Goal: Task Accomplishment & Management: Use online tool/utility

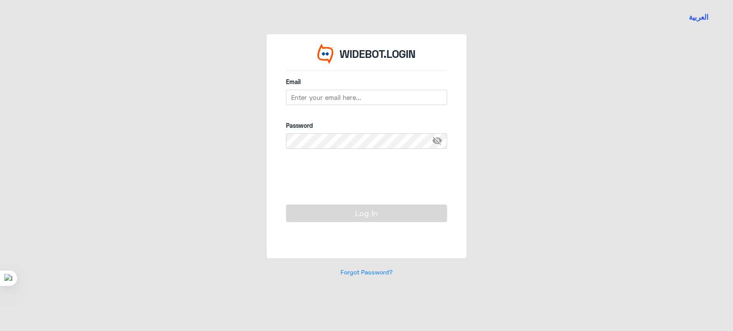
click at [417, 89] on div "Email" at bounding box center [366, 95] width 161 height 37
click at [419, 99] on input "email" at bounding box center [366, 97] width 161 height 15
type input "[EMAIL_ADDRESS][DOMAIN_NAME]"
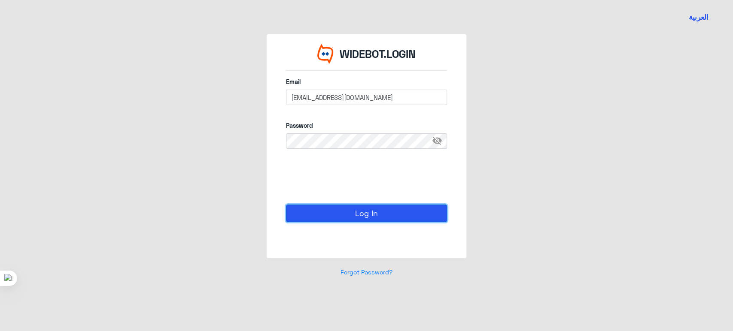
click at [361, 216] on button "Log In" at bounding box center [366, 213] width 161 height 17
click at [405, 213] on button "Log In" at bounding box center [366, 213] width 161 height 17
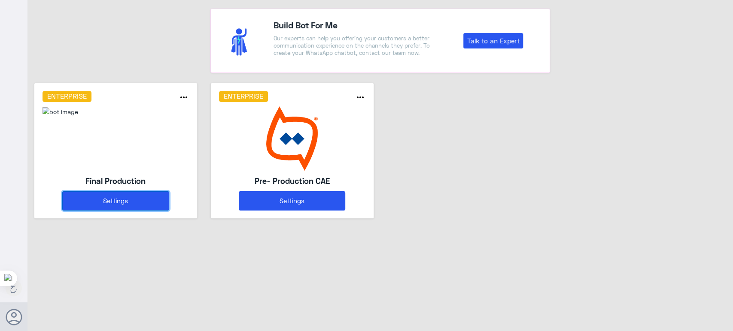
click at [124, 203] on button "Settings" at bounding box center [115, 201] width 106 height 19
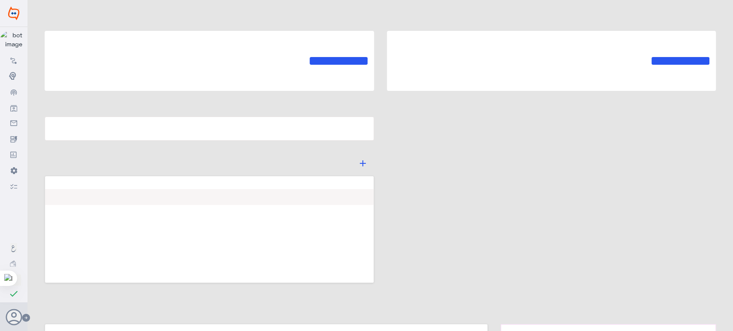
type input "Final Production"
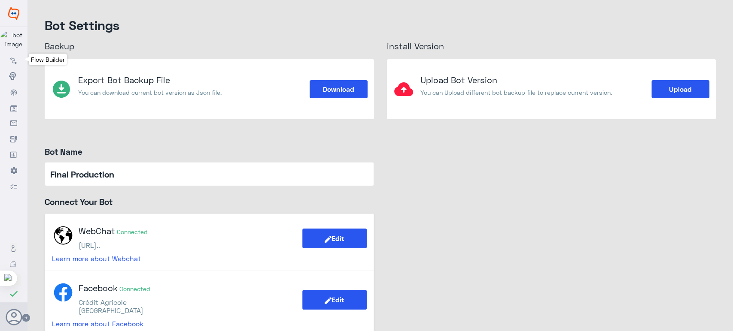
click at [13, 59] on use at bounding box center [13, 61] width 6 height 6
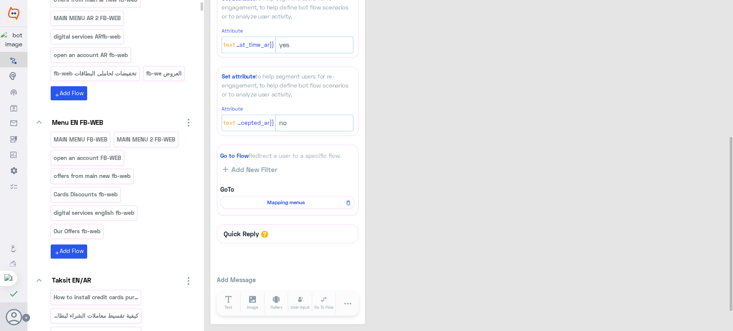
scroll to position [298, 0]
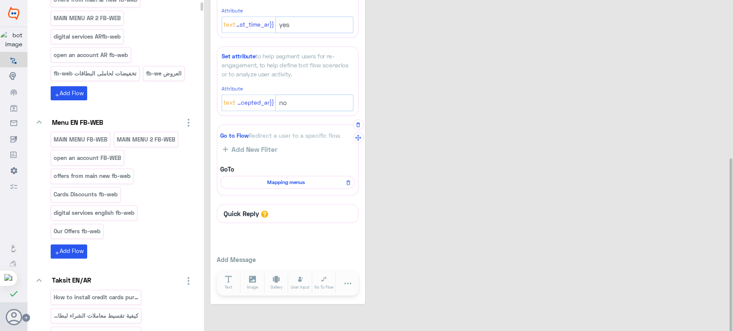
click at [285, 181] on span "Mapping menus" at bounding box center [286, 183] width 122 height 8
select select "1"
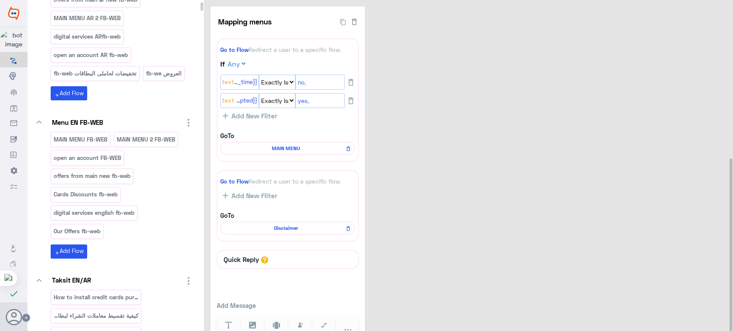
scroll to position [48, 0]
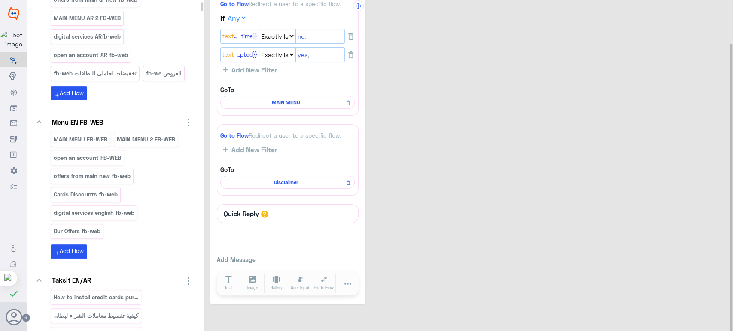
click at [275, 103] on span "MAIN MENU" at bounding box center [286, 103] width 122 height 8
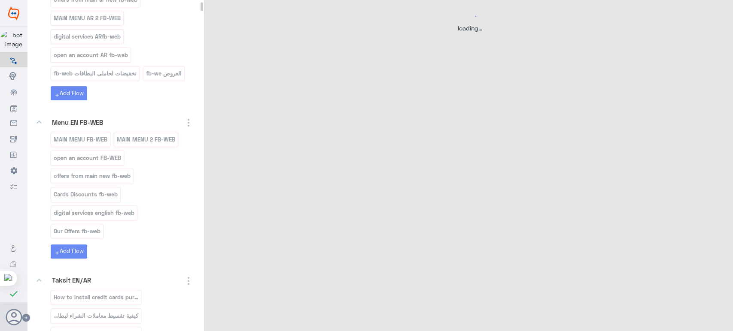
scroll to position [0, 0]
select select "3"
select select "2"
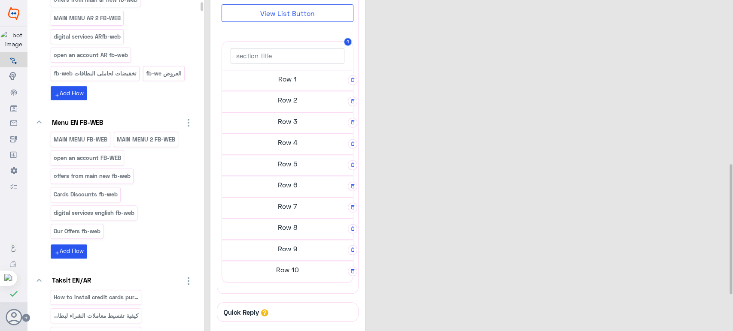
scroll to position [418, 0]
click at [286, 250] on h5 "Row 9" at bounding box center [287, 248] width 131 height 17
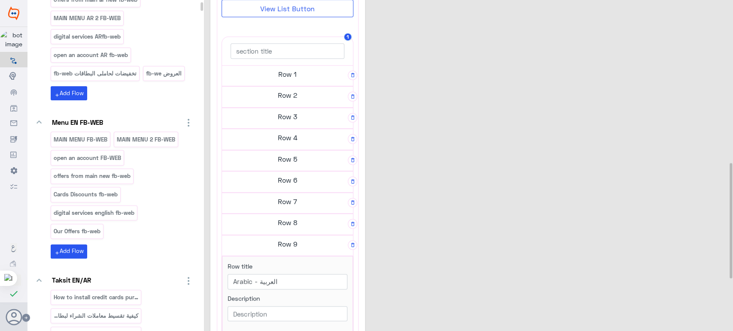
scroll to position [414, 0]
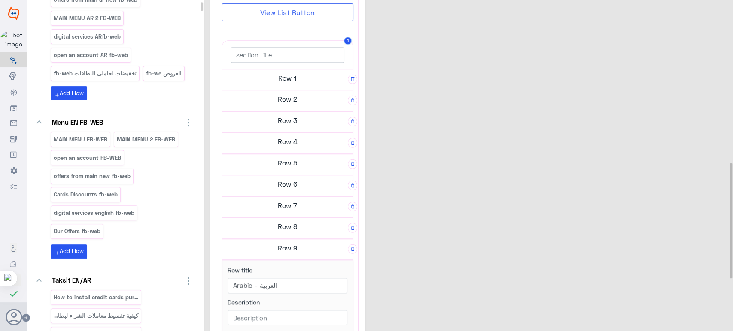
click at [285, 243] on h5 "Row 9" at bounding box center [287, 248] width 131 height 17
drag, startPoint x: 285, startPoint y: 243, endPoint x: 285, endPoint y: 233, distance: 10.7
click at [285, 243] on h5 "Row 9" at bounding box center [287, 248] width 131 height 17
click at [285, 233] on h5 "Row 8" at bounding box center [287, 226] width 131 height 17
click at [283, 228] on h5 "Row 8" at bounding box center [287, 226] width 131 height 17
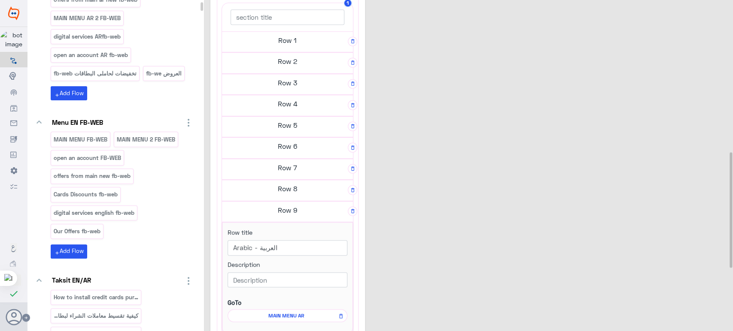
scroll to position [455, 0]
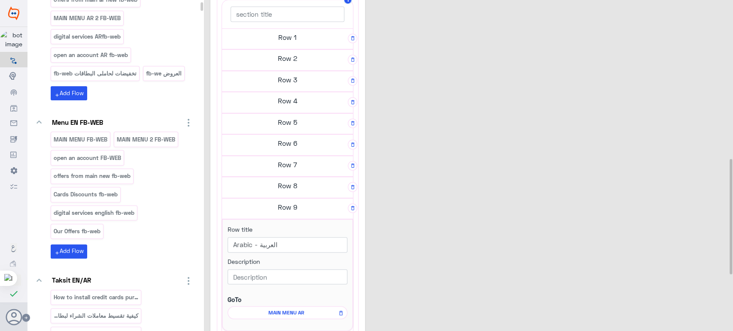
click at [283, 164] on h5 "Row 7" at bounding box center [287, 164] width 131 height 17
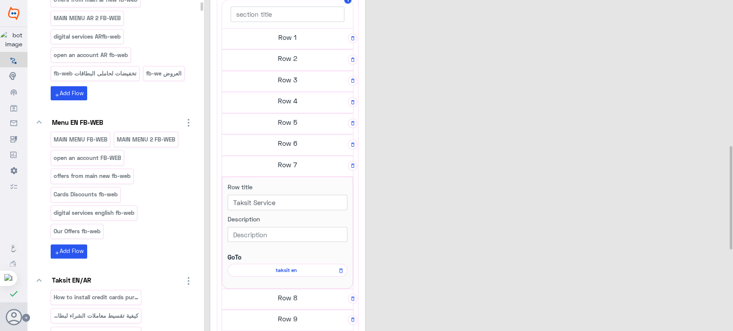
scroll to position [467, 0]
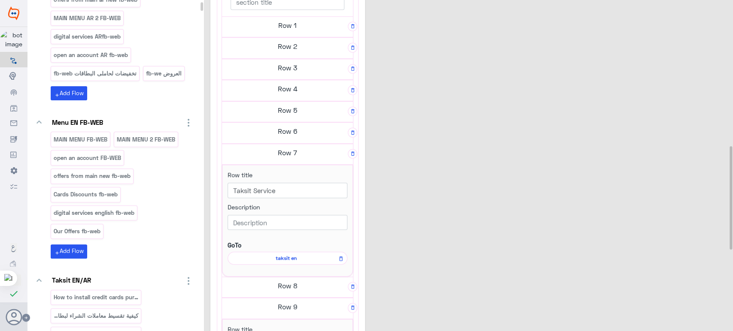
click at [272, 134] on h5 "Row 6" at bounding box center [287, 131] width 131 height 17
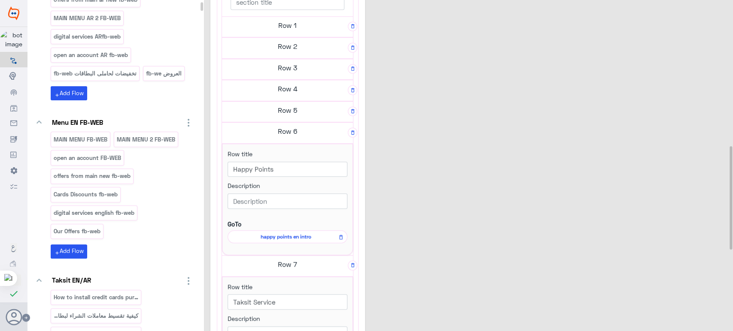
click at [289, 109] on h5 "Row 5" at bounding box center [287, 110] width 131 height 17
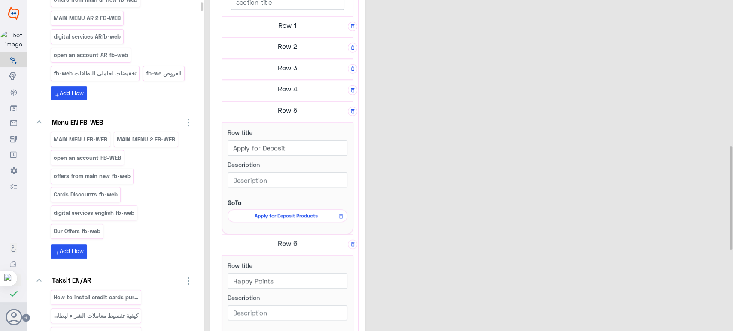
click at [286, 85] on h5 "Row 4" at bounding box center [287, 88] width 131 height 17
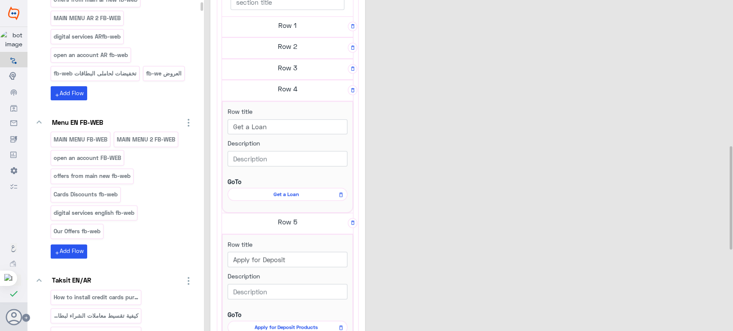
click at [282, 68] on h5 "Row 3" at bounding box center [287, 67] width 131 height 17
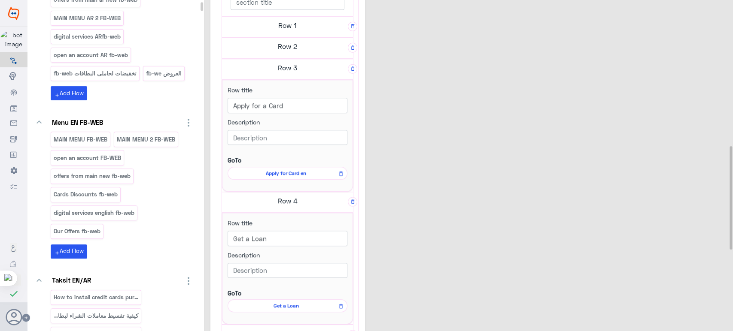
click at [279, 47] on h5 "Row 2" at bounding box center [287, 46] width 131 height 17
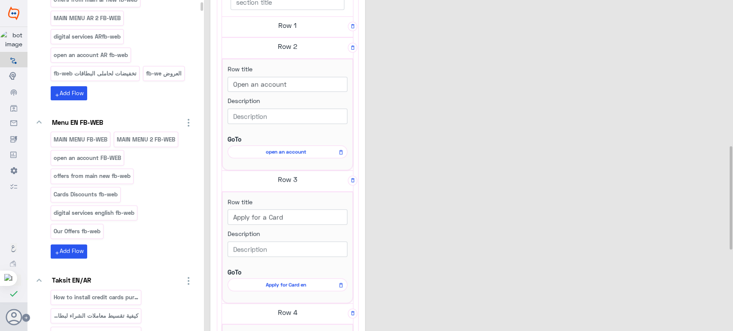
click at [273, 27] on h5 "Row 1" at bounding box center [287, 25] width 131 height 17
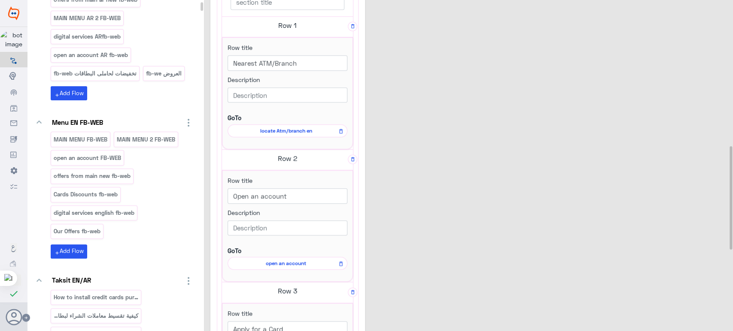
click at [257, 82] on label "Description" at bounding box center [244, 79] width 32 height 9
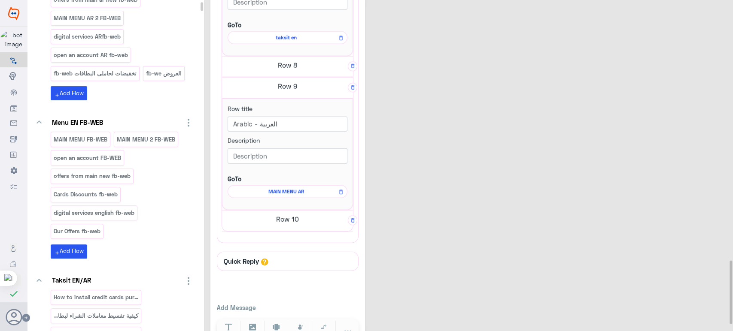
scroll to position [1372, 0]
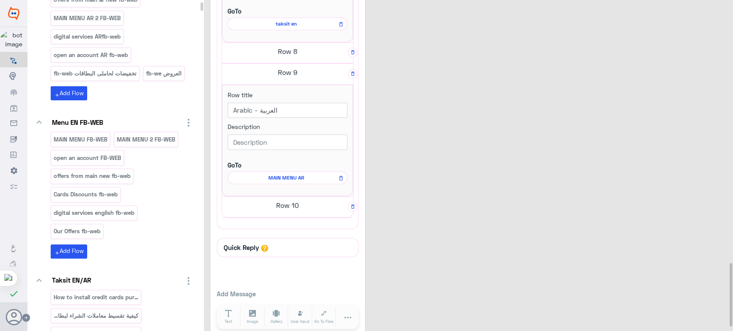
click at [289, 198] on h5 "Row 10" at bounding box center [287, 205] width 131 height 17
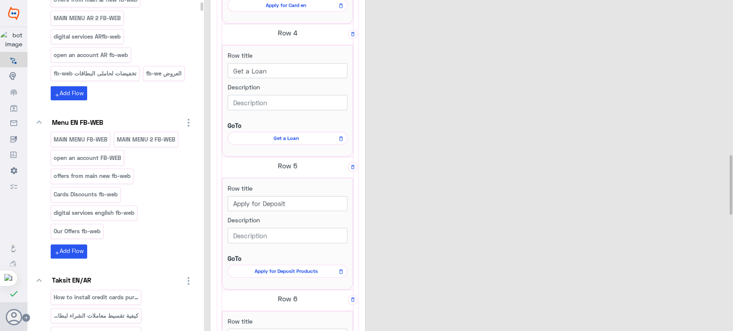
scroll to position [859, 0]
click at [496, 123] on div "MAIN MENU 41 Set attribute to help segment users for re-engagement, to help def…" at bounding box center [469, 56] width 519 height 1816
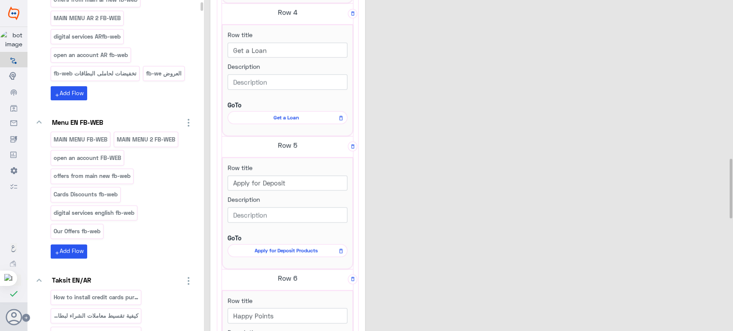
scroll to position [880, 0]
click at [401, 59] on div "MAIN MENU 41 Set attribute to help segment users for re-engagement, to help def…" at bounding box center [469, 35] width 519 height 1816
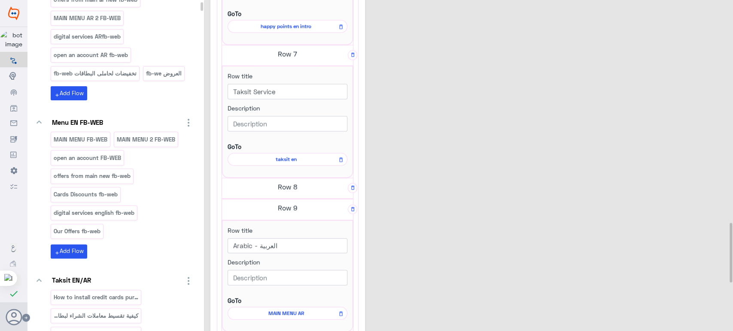
scroll to position [1237, 0]
click at [281, 182] on h5 "Row 8" at bounding box center [287, 187] width 131 height 17
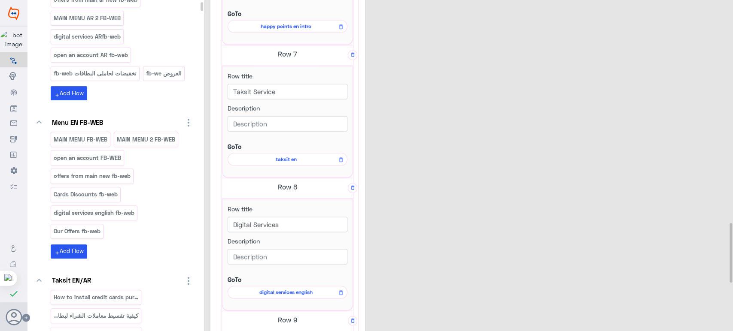
click at [303, 289] on span "digital services english" at bounding box center [285, 293] width 107 height 8
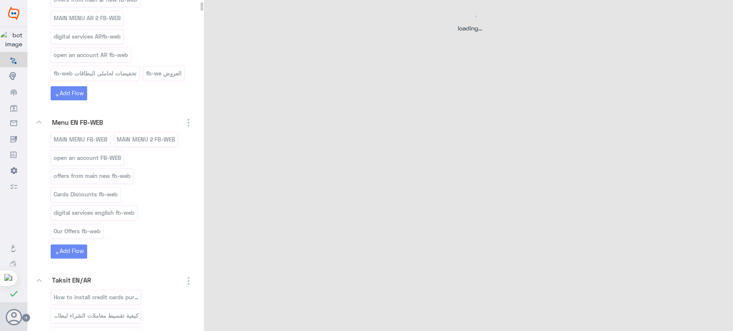
scroll to position [0, 0]
select select "3"
select select "2"
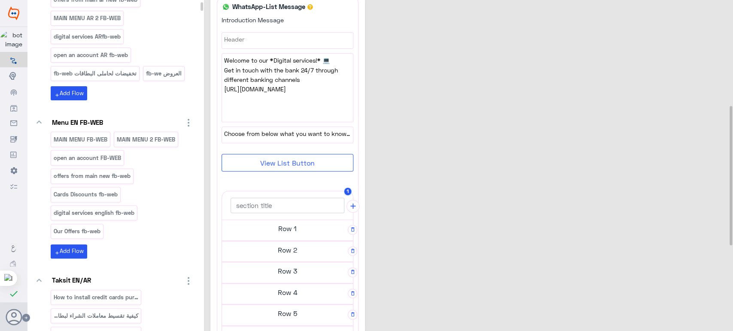
scroll to position [313, 0]
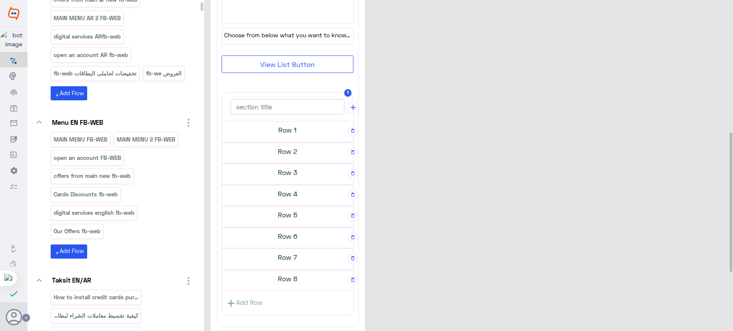
click at [295, 209] on h5 "Row 5" at bounding box center [287, 215] width 131 height 17
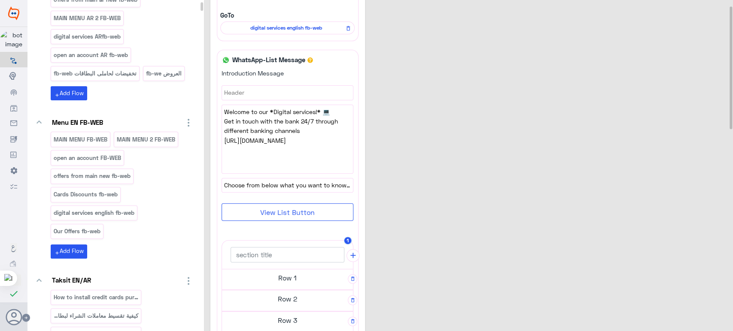
scroll to position [0, 0]
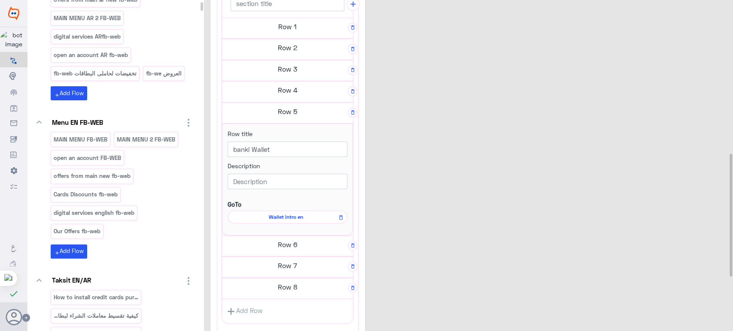
scroll to position [413, 0]
click at [351, 110] on icon "button" at bounding box center [353, 112] width 6 height 6
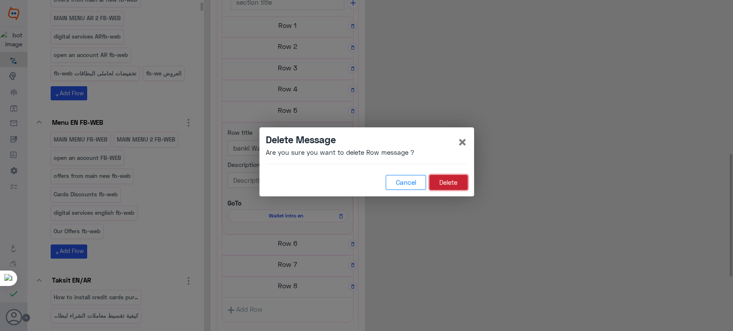
click at [446, 185] on button "Delete" at bounding box center [448, 182] width 38 height 15
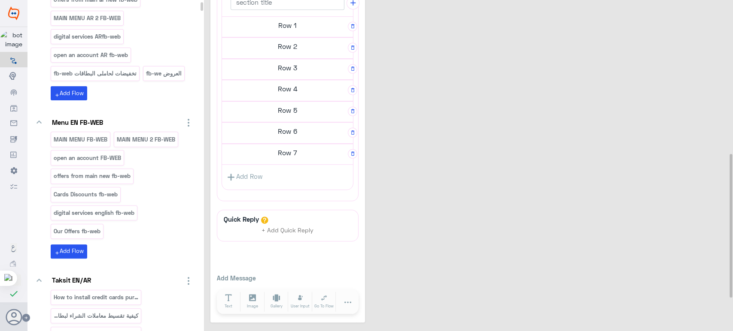
click at [281, 84] on h5 "Row 4" at bounding box center [287, 88] width 131 height 17
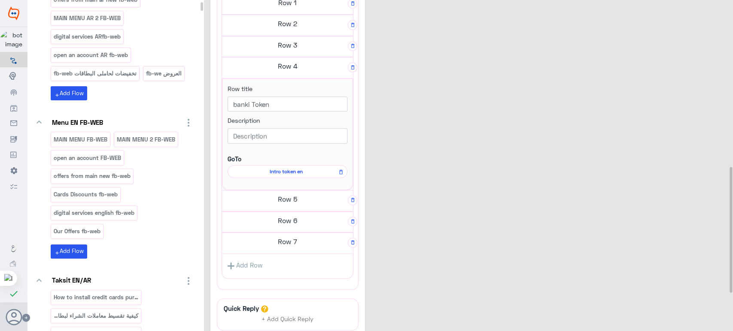
scroll to position [439, 0]
click at [293, 188] on h5 "Row 5" at bounding box center [287, 196] width 131 height 17
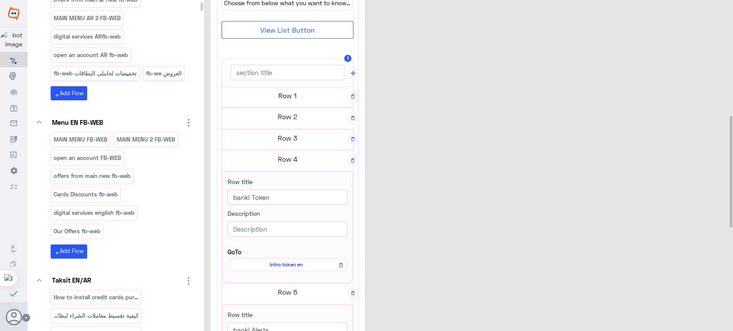
scroll to position [343, 0]
click at [281, 134] on h5 "Row 3" at bounding box center [287, 138] width 131 height 17
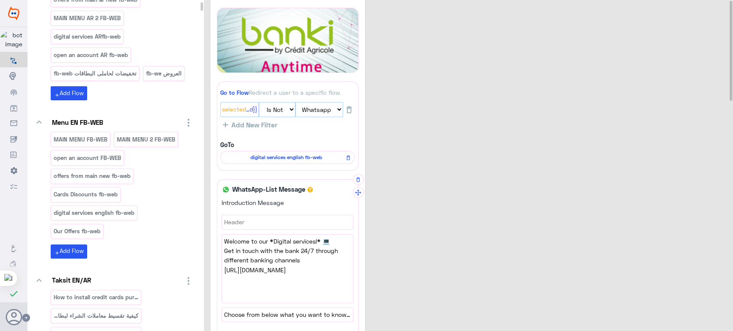
scroll to position [0, 0]
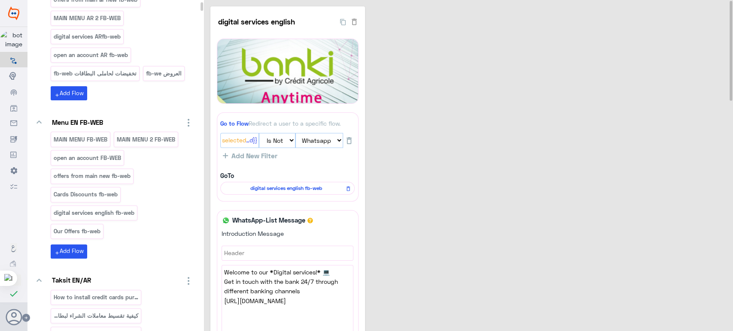
click at [296, 185] on span "digital services english fb-web" at bounding box center [286, 189] width 122 height 8
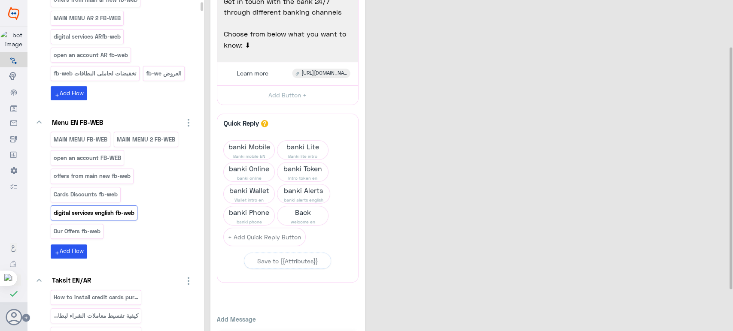
scroll to position [63, 0]
click at [271, 184] on icon at bounding box center [272, 183] width 5 height 5
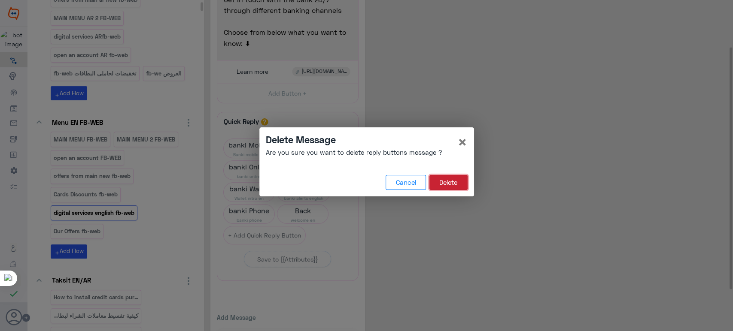
click at [446, 176] on button "Delete" at bounding box center [448, 182] width 38 height 15
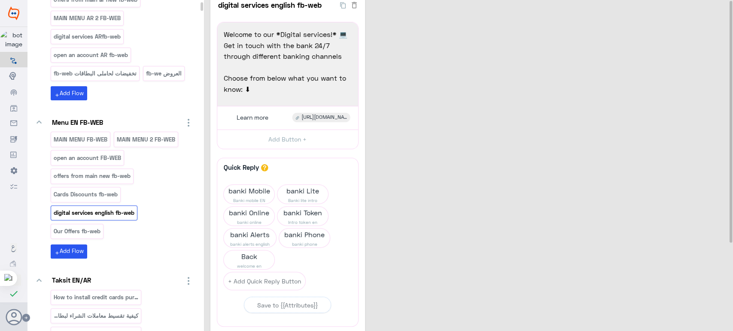
scroll to position [0, 0]
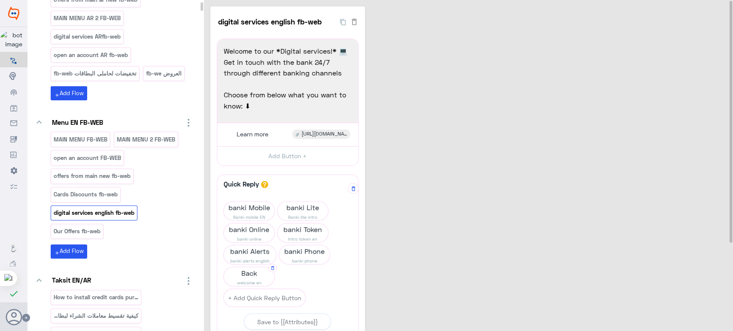
click at [244, 271] on span "Back" at bounding box center [249, 273] width 51 height 12
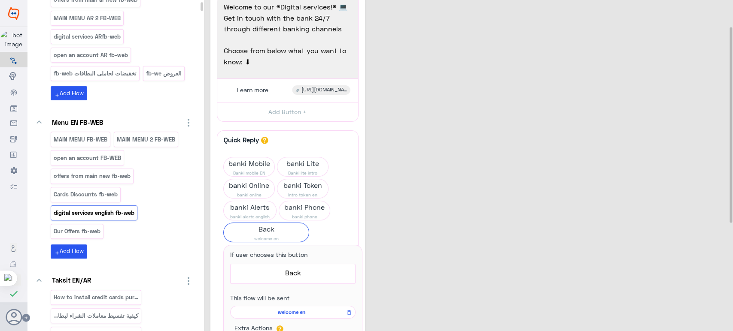
click at [400, 206] on div "digital services english fb-web 19 Welcome to our *Digital services!* 💻 Get in …" at bounding box center [469, 225] width 519 height 526
click at [265, 238] on span "welcome en" at bounding box center [266, 238] width 85 height 7
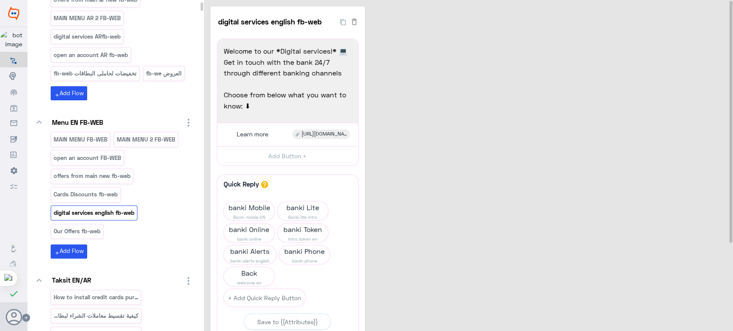
scroll to position [0, 0]
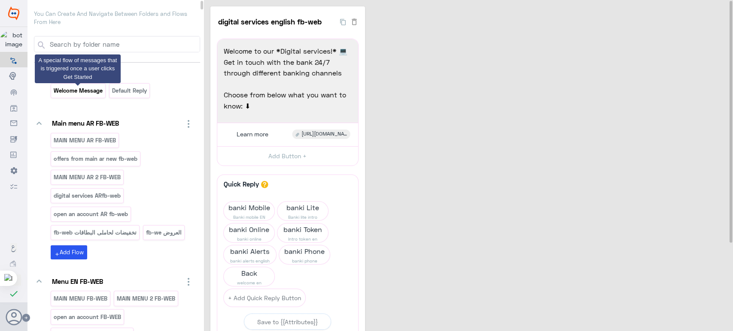
click at [76, 87] on p "Welcome Message" at bounding box center [78, 91] width 50 height 10
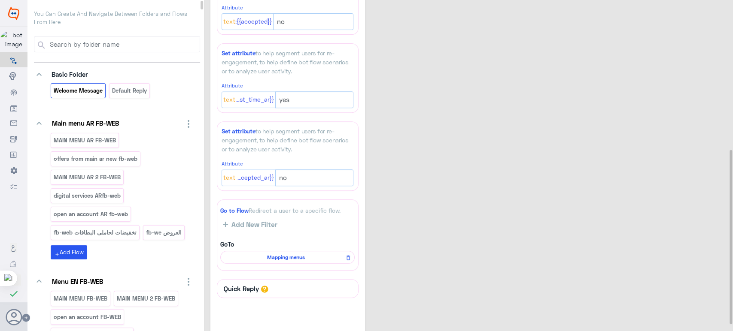
scroll to position [298, 0]
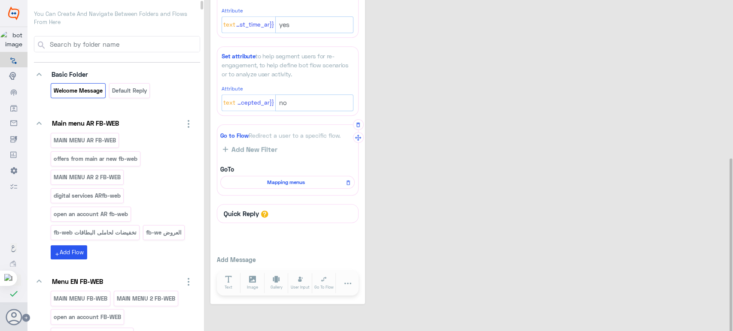
click at [291, 181] on span "Mapping menus" at bounding box center [286, 183] width 122 height 8
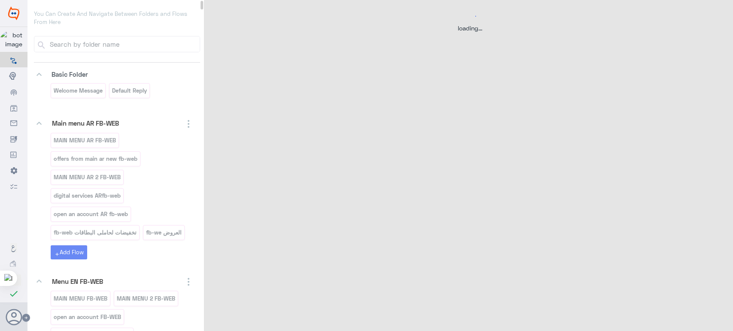
scroll to position [0, 0]
select select "1"
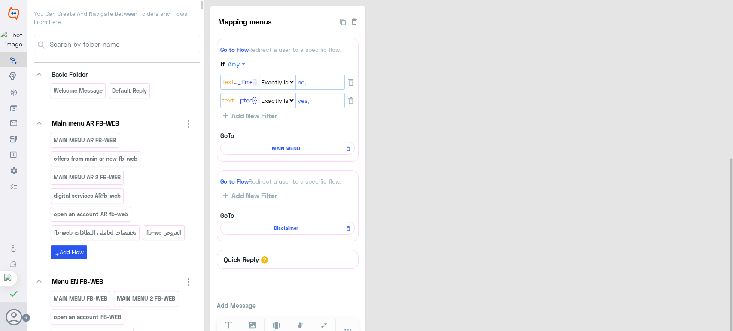
scroll to position [48, 0]
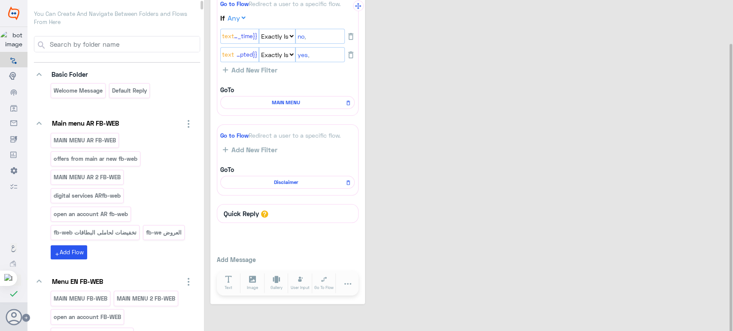
click at [272, 99] on span "MAIN MENU" at bounding box center [286, 103] width 122 height 8
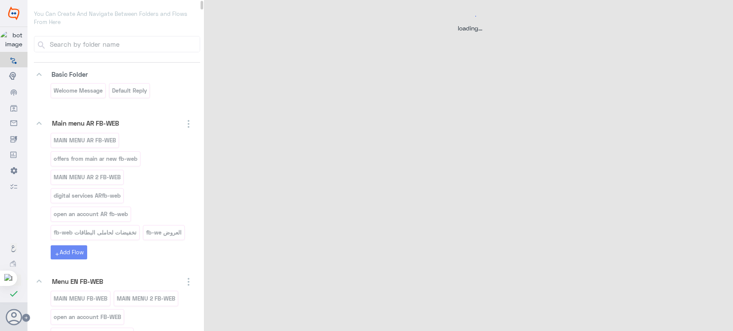
scroll to position [0, 0]
select select "3"
select select "2"
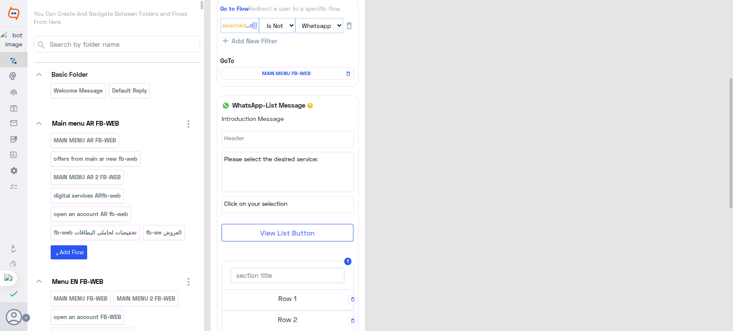
scroll to position [198, 0]
click at [294, 75] on span "MAIN MENU FB-WEB" at bounding box center [286, 73] width 122 height 8
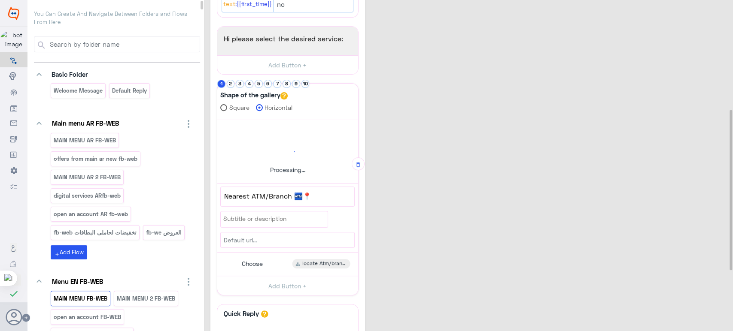
scroll to position [229, 0]
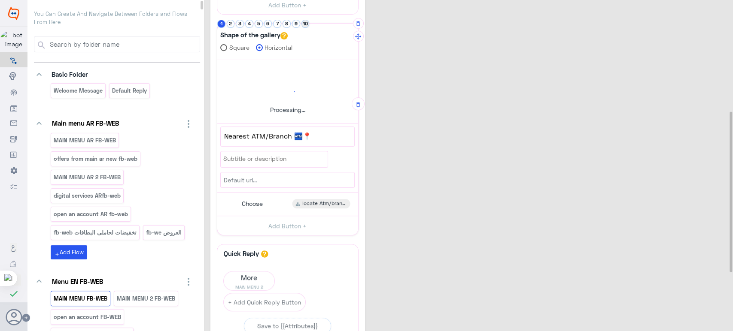
click at [307, 22] on button "10" at bounding box center [305, 24] width 8 height 8
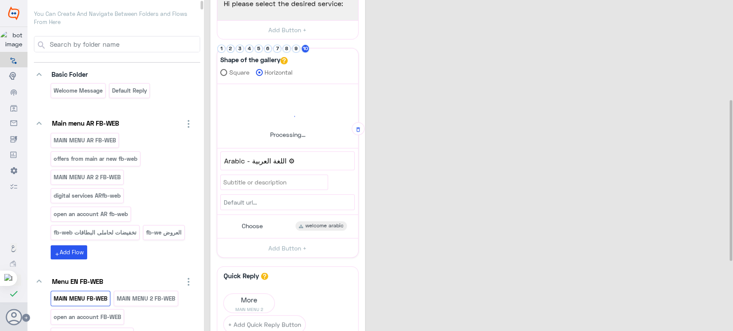
scroll to position [204, 0]
click at [292, 46] on button "9" at bounding box center [296, 49] width 8 height 8
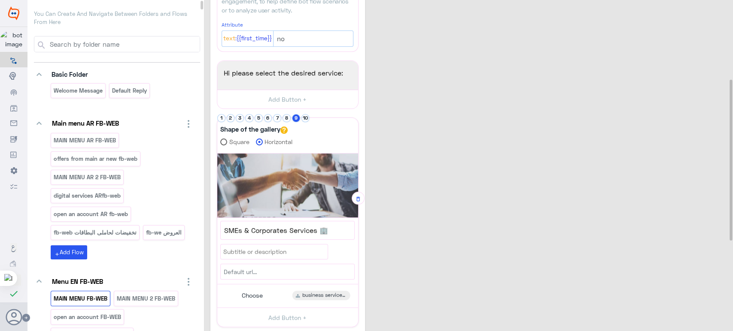
scroll to position [162, 0]
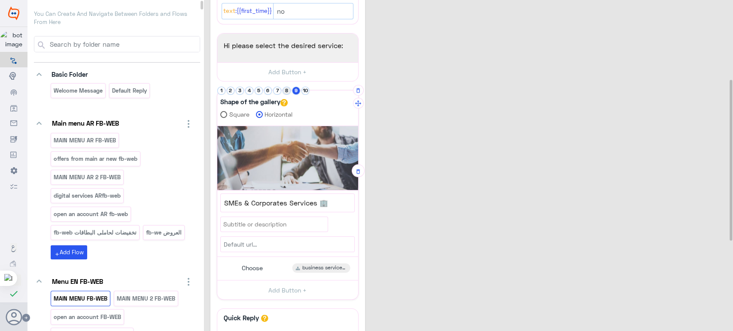
click at [289, 87] on button "8" at bounding box center [287, 91] width 8 height 8
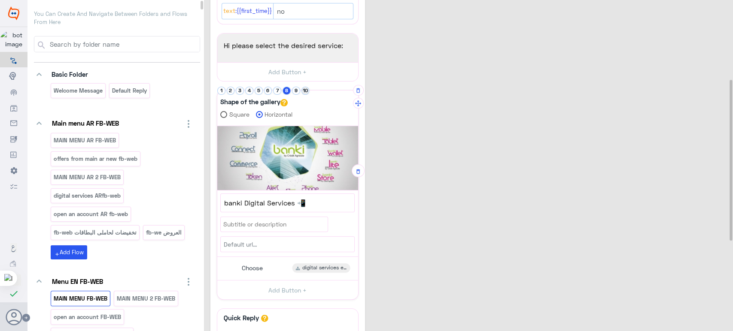
click at [302, 88] on button "10" at bounding box center [305, 91] width 8 height 8
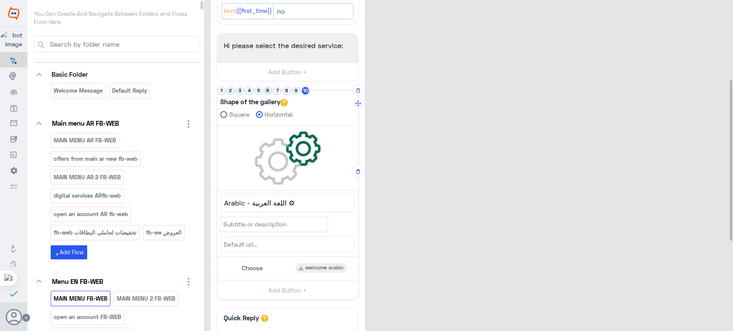
click at [266, 89] on button "6" at bounding box center [268, 91] width 8 height 8
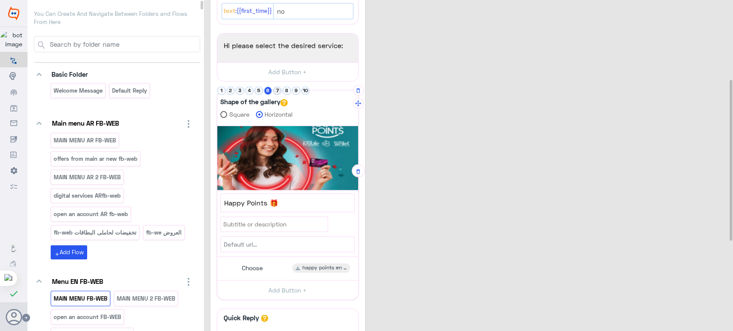
click at [279, 88] on button "7" at bounding box center [277, 91] width 8 height 8
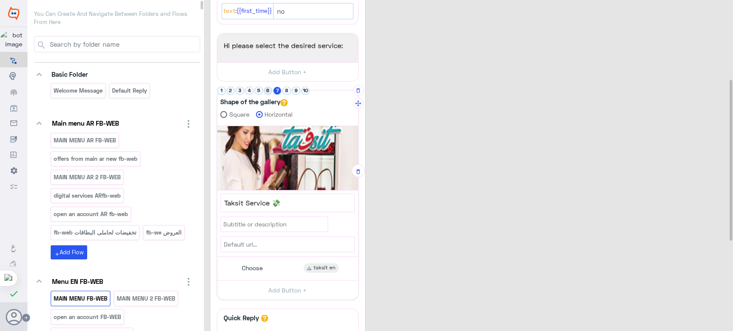
click at [264, 88] on button "6" at bounding box center [268, 91] width 8 height 8
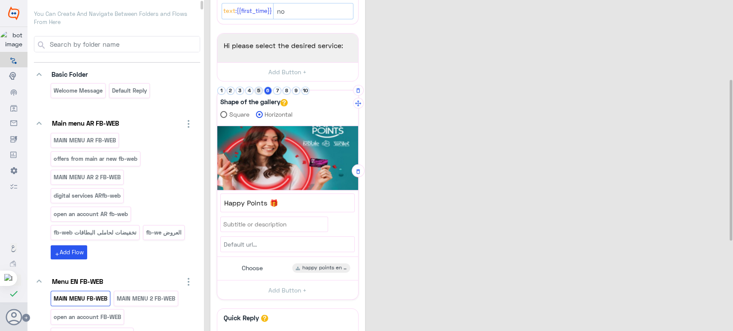
click at [259, 89] on button "5" at bounding box center [259, 91] width 8 height 8
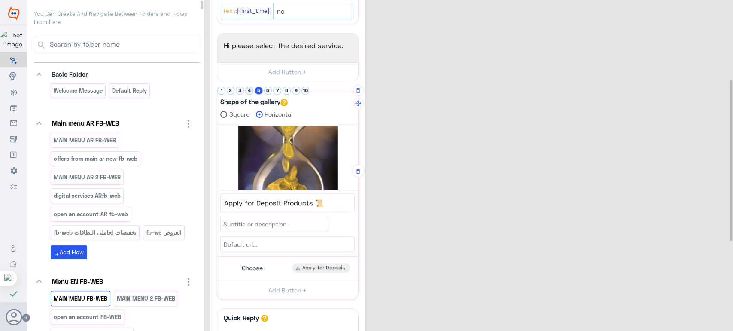
click at [248, 89] on button "4" at bounding box center [249, 91] width 8 height 8
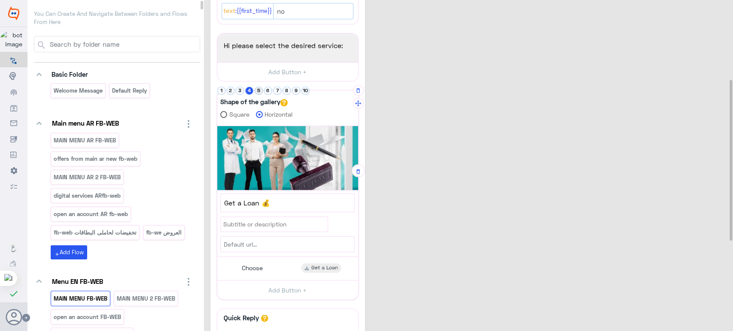
click at [259, 90] on button "5" at bounding box center [259, 91] width 8 height 8
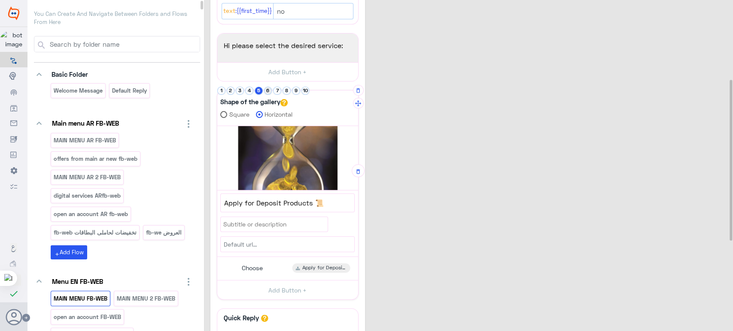
click at [265, 90] on button "6" at bounding box center [268, 91] width 8 height 8
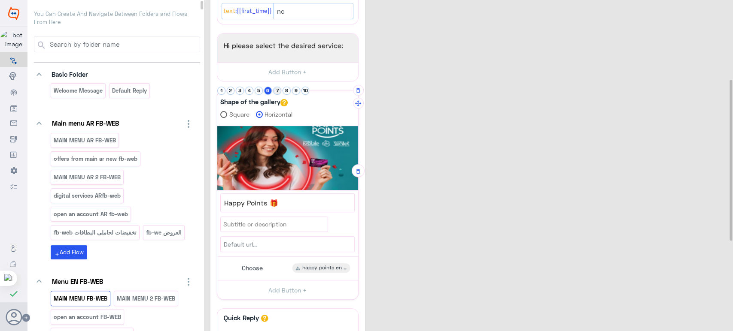
click at [276, 89] on button "7" at bounding box center [277, 91] width 8 height 8
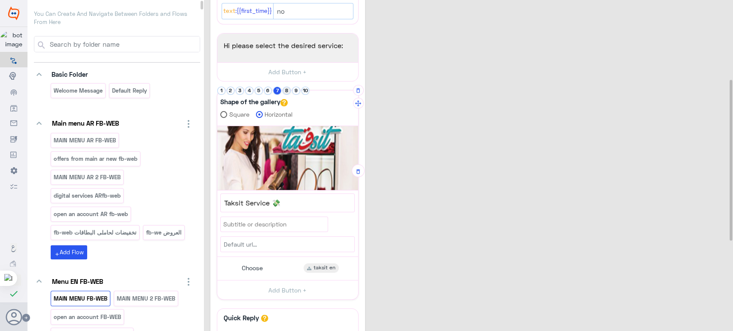
click at [285, 92] on button "8" at bounding box center [287, 91] width 8 height 8
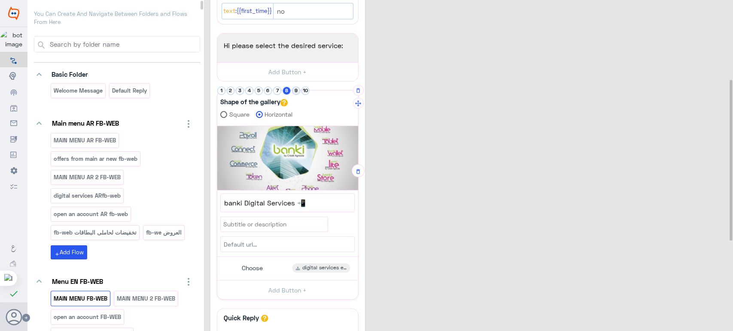
click at [296, 88] on button "9" at bounding box center [296, 91] width 8 height 8
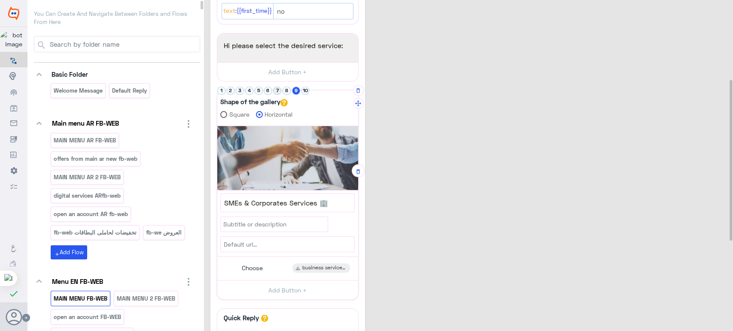
click at [278, 88] on button "7" at bounding box center [277, 91] width 8 height 8
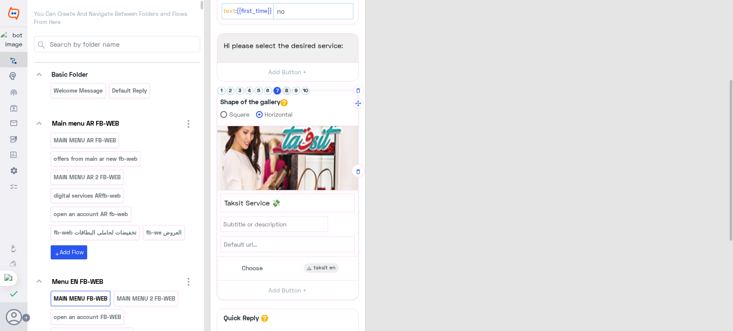
click at [289, 90] on button "8" at bounding box center [287, 91] width 8 height 8
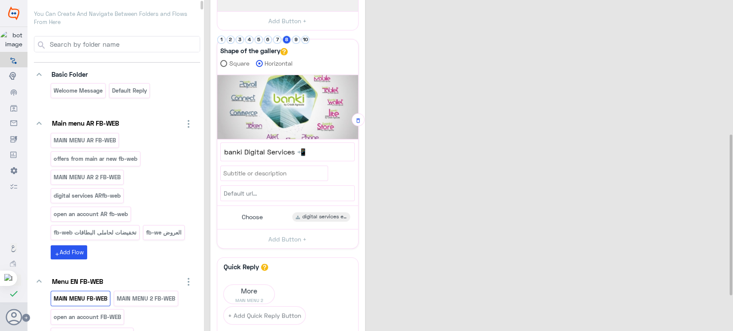
scroll to position [276, 0]
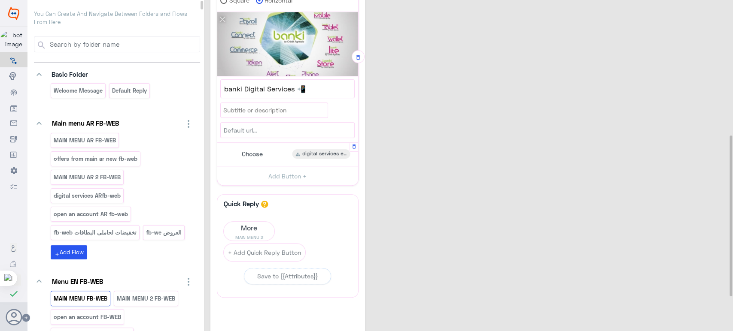
click at [293, 143] on div "Choose digital services english Button Title Choose 74 Choose Select button typ…" at bounding box center [287, 154] width 141 height 23
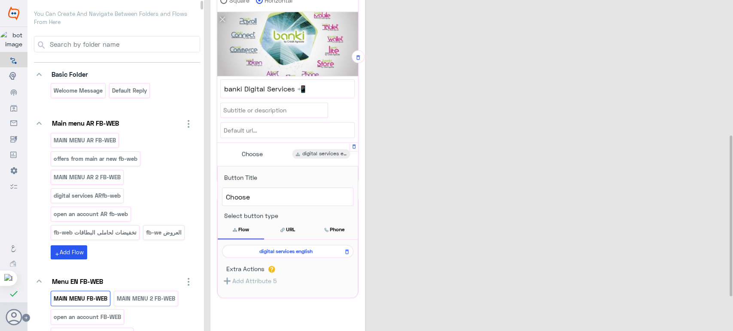
click at [277, 248] on span "digital services english" at bounding box center [286, 252] width 119 height 8
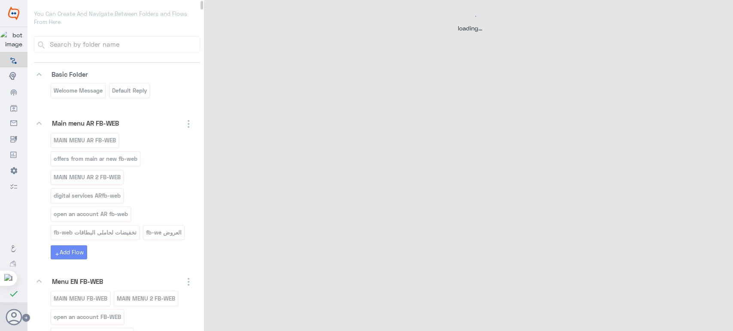
scroll to position [0, 0]
select select "3"
select select "2"
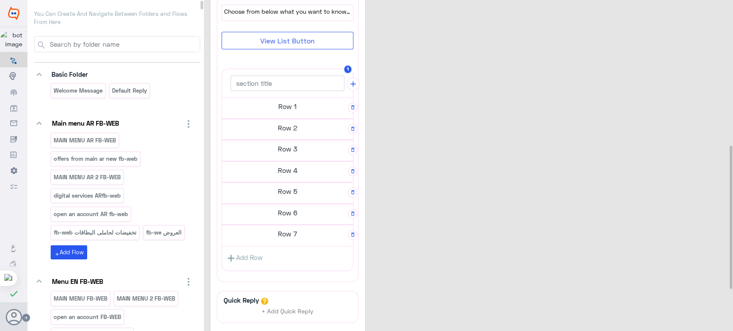
scroll to position [338, 0]
click at [292, 203] on h5 "Row 6" at bounding box center [287, 211] width 131 height 17
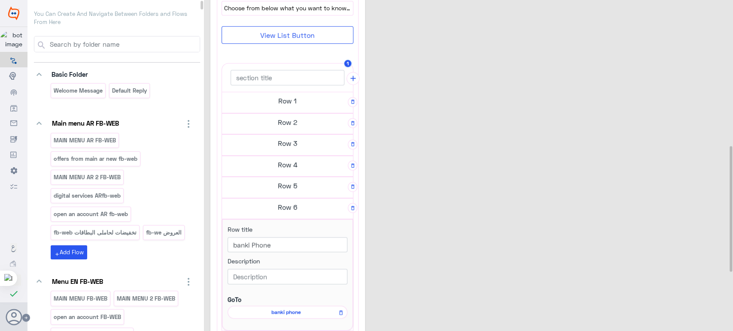
scroll to position [336, 0]
click at [284, 189] on h5 "Row 5" at bounding box center [287, 187] width 131 height 17
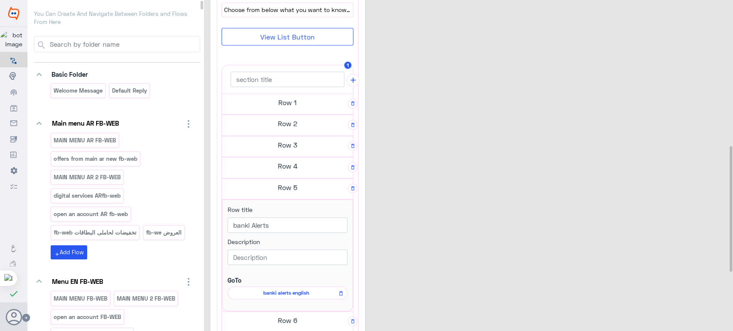
click at [266, 164] on h5 "Row 4" at bounding box center [287, 166] width 131 height 17
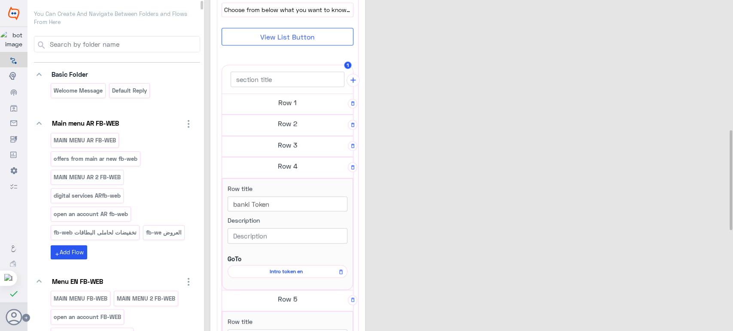
scroll to position [374, 0]
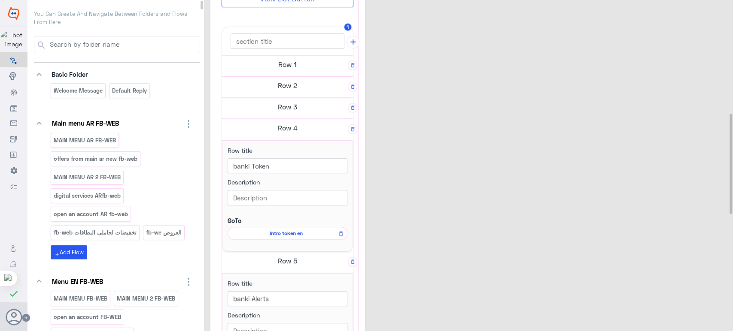
click at [275, 101] on h5 "Row 3" at bounding box center [287, 106] width 131 height 17
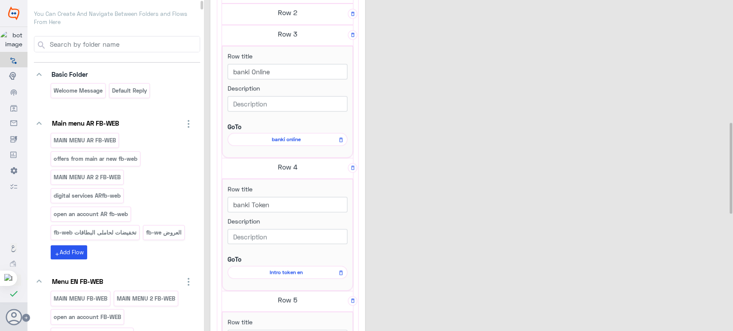
scroll to position [448, 0]
click at [290, 7] on h5 "Row 2" at bounding box center [287, 11] width 131 height 17
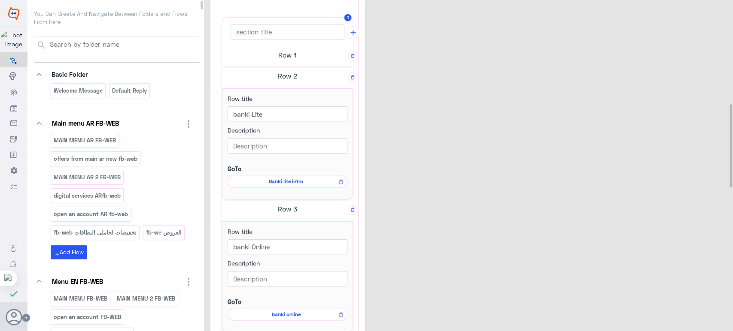
scroll to position [383, 0]
click at [279, 57] on h5 "Row 1" at bounding box center [287, 55] width 131 height 17
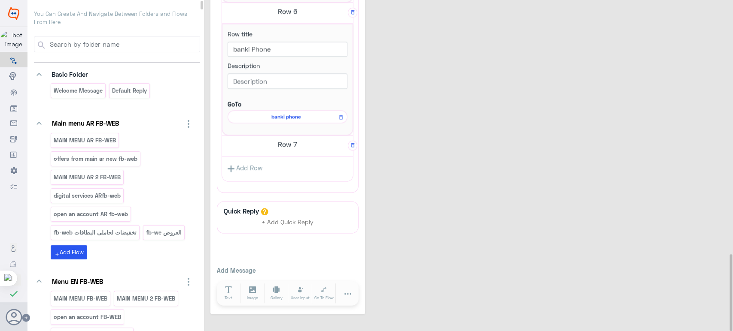
scroll to position [1094, 0]
click at [267, 144] on h5 "Row 7" at bounding box center [287, 142] width 131 height 17
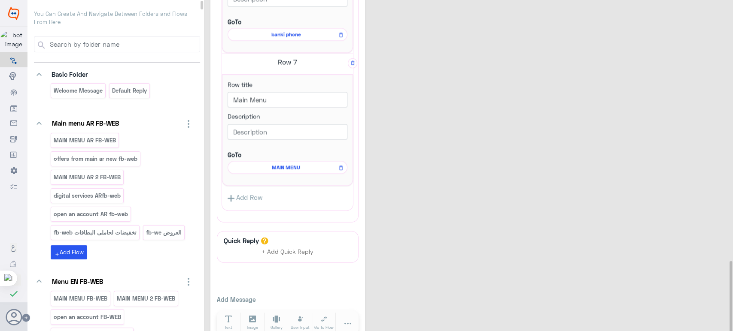
scroll to position [1213, 0]
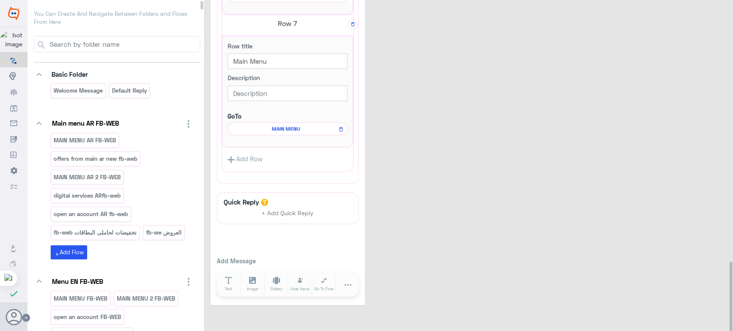
click at [283, 126] on span "MAIN MENU" at bounding box center [285, 129] width 107 height 8
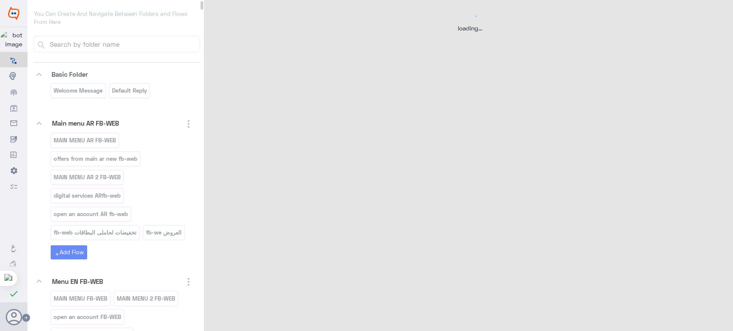
scroll to position [38, 0]
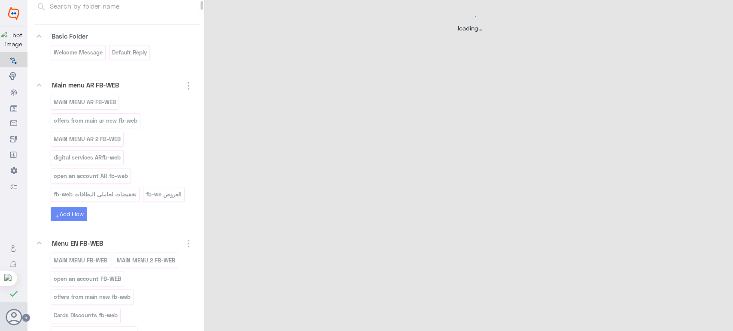
click at [513, 103] on div "loading..." at bounding box center [470, 168] width 532 height 337
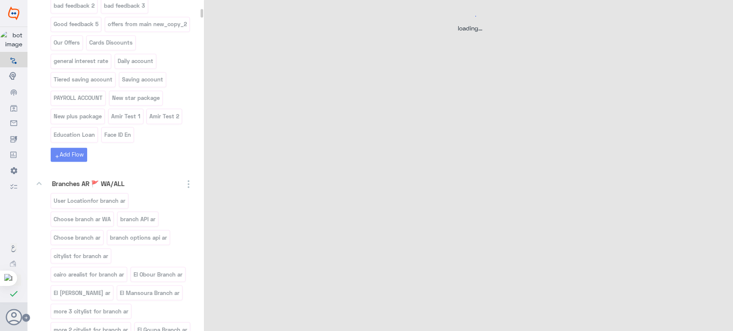
click at [201, 10] on div at bounding box center [202, 167] width 3 height 332
click at [201, 10] on div at bounding box center [202, 13] width 3 height 9
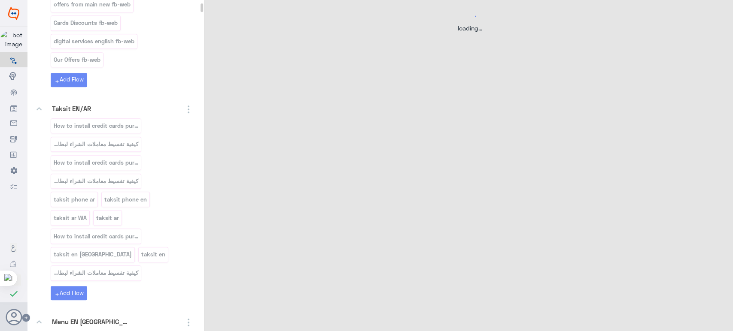
scroll to position [379, 0]
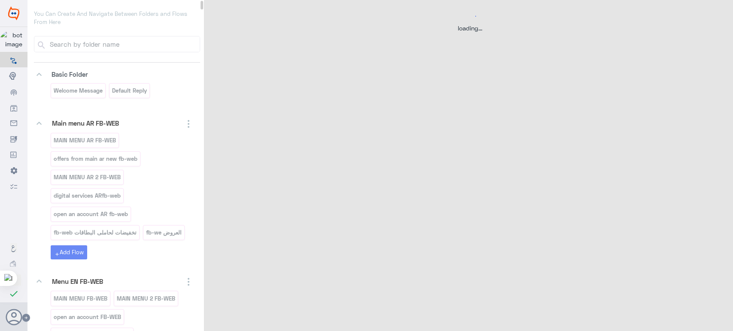
select select "3"
select select "2"
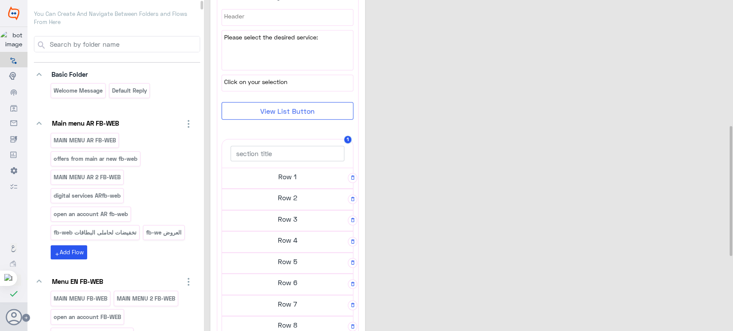
scroll to position [320, 0]
click at [278, 170] on h5 "Row 1" at bounding box center [287, 176] width 131 height 17
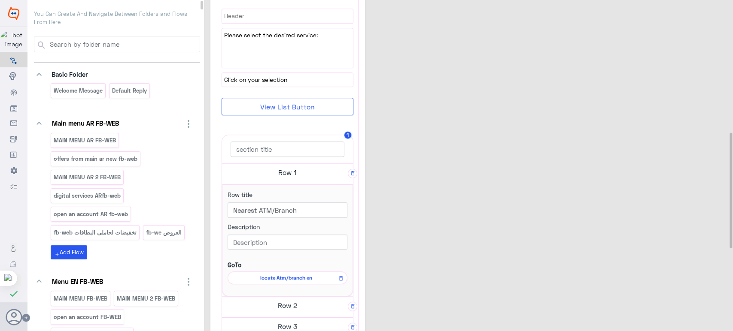
scroll to position [426, 0]
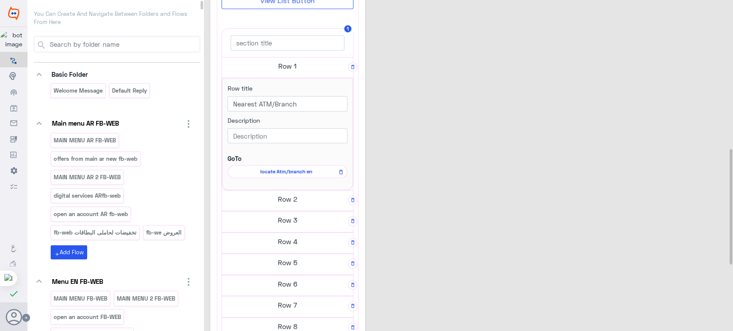
click at [289, 195] on h5 "Row 2" at bounding box center [287, 199] width 131 height 17
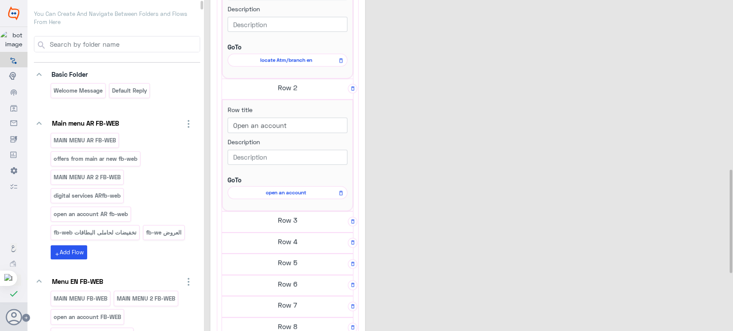
scroll to position [544, 0]
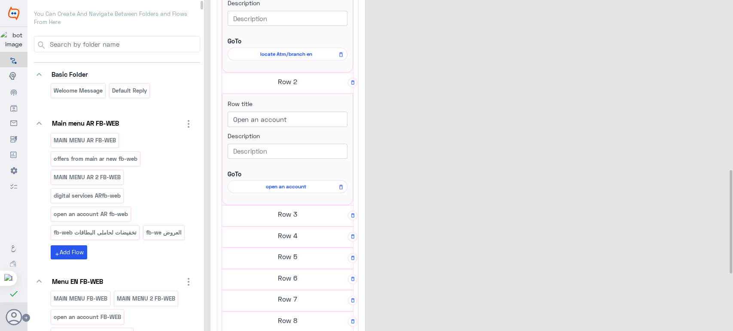
click at [290, 208] on h5 "Row 3" at bounding box center [287, 214] width 131 height 17
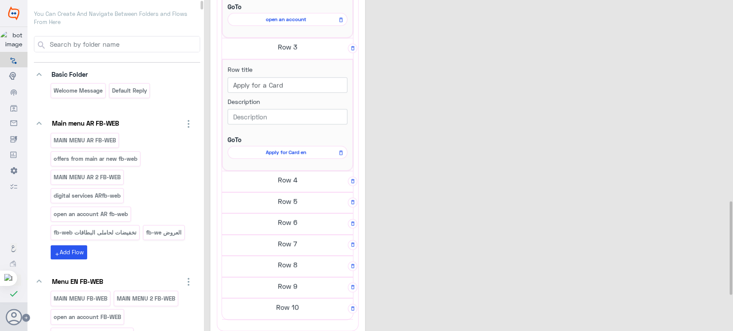
scroll to position [712, 0]
click at [279, 175] on h5 "Row 4" at bounding box center [287, 179] width 131 height 17
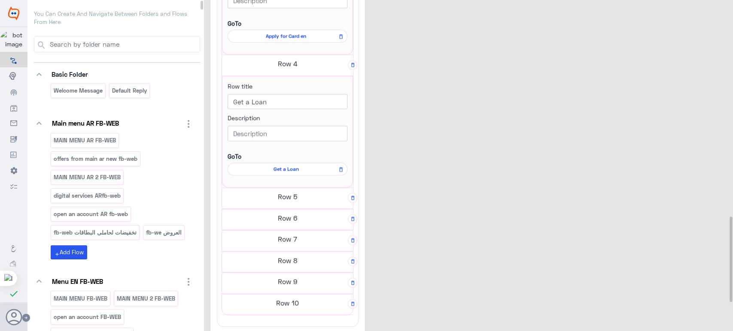
scroll to position [901, 0]
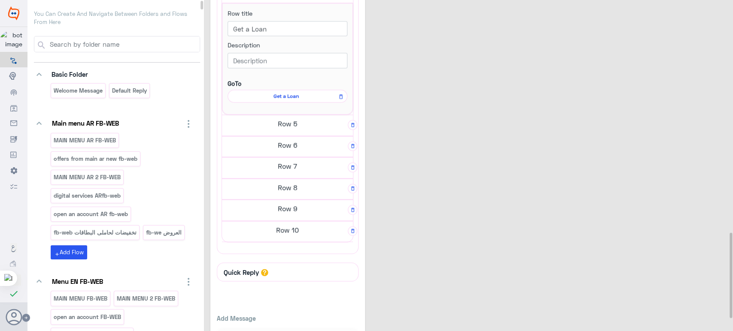
click at [274, 122] on h5 "Row 5" at bounding box center [287, 123] width 131 height 17
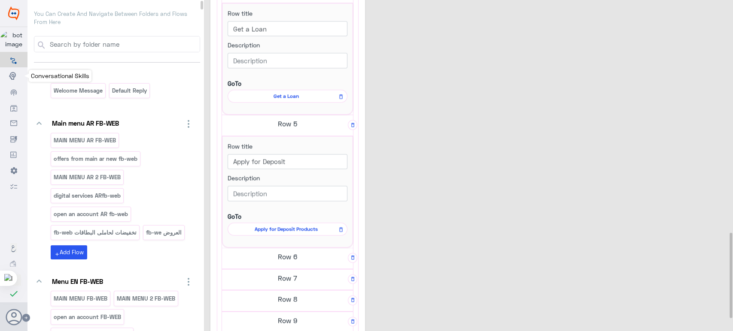
click at [14, 80] on use at bounding box center [12, 76] width 7 height 8
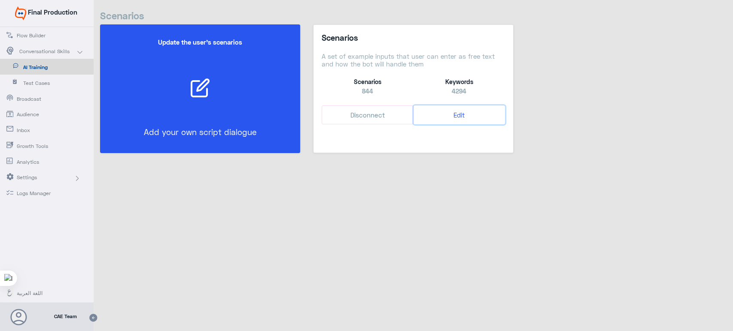
click at [460, 117] on button "Edit" at bounding box center [458, 115] width 91 height 19
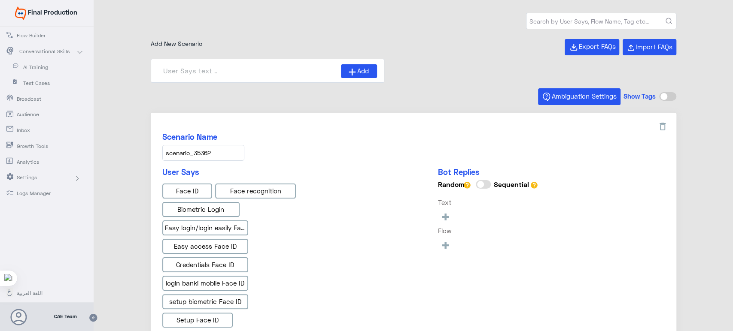
type input "Face ID AR"
type input "Instapay AR"
type input "IBAN AR"
type input "Face ID En"
type input "Instapay EN"
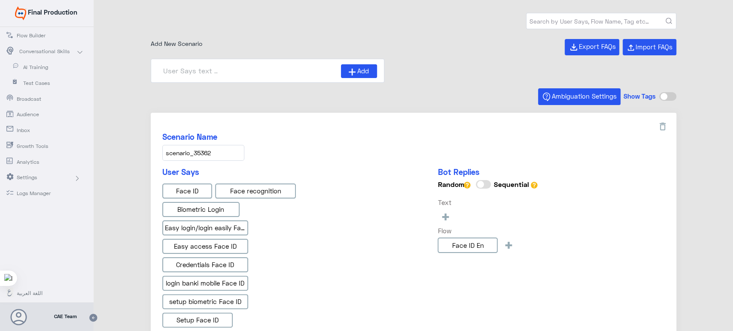
click at [248, 64] on input at bounding box center [249, 70] width 183 height 13
type input "e"
type input "banki wallet"
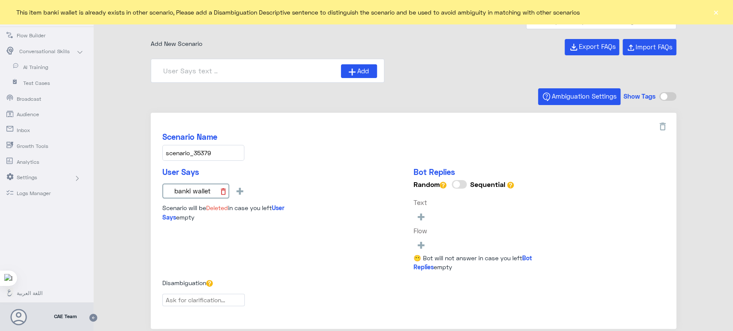
click at [223, 191] on icon at bounding box center [223, 191] width 5 height 6
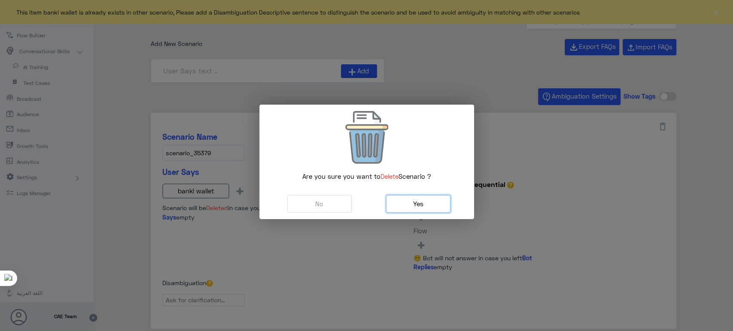
click at [392, 202] on button "Yes" at bounding box center [418, 204] width 64 height 18
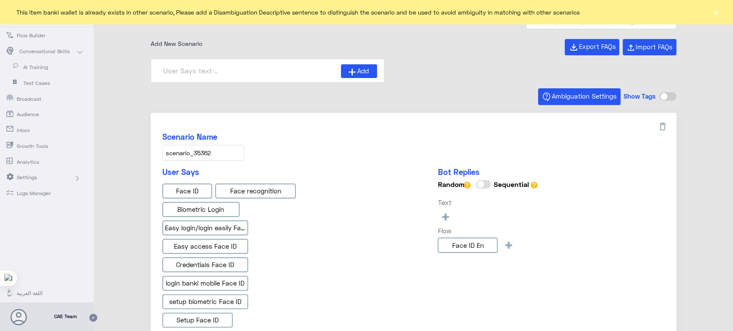
type input "IBAN AR"
click at [711, 9] on button "×" at bounding box center [715, 12] width 9 height 9
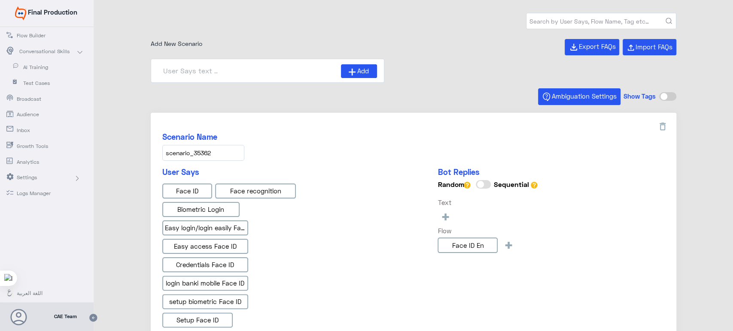
click at [662, 19] on input "text" at bounding box center [600, 20] width 149 height 15
type input "banki wallet"
click at [666, 18] on button "submit" at bounding box center [669, 21] width 6 height 6
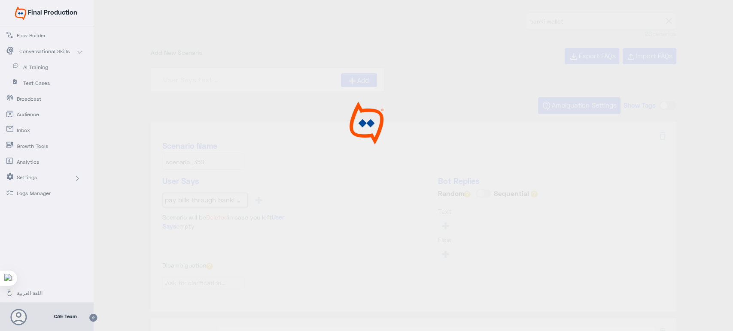
type input "How can I pay my bills through banki Wallet_en"
type input "How can I Register in banki Wallet?_en"
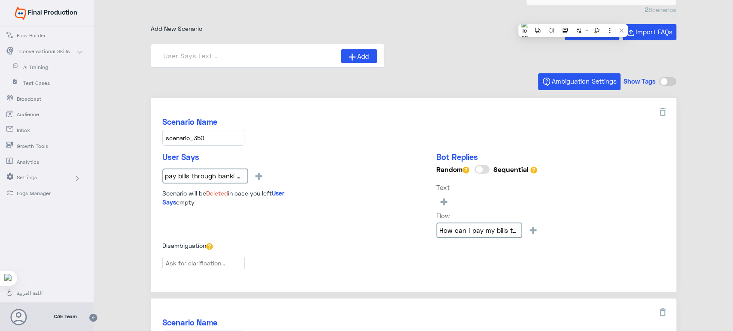
scroll to position [23, 0]
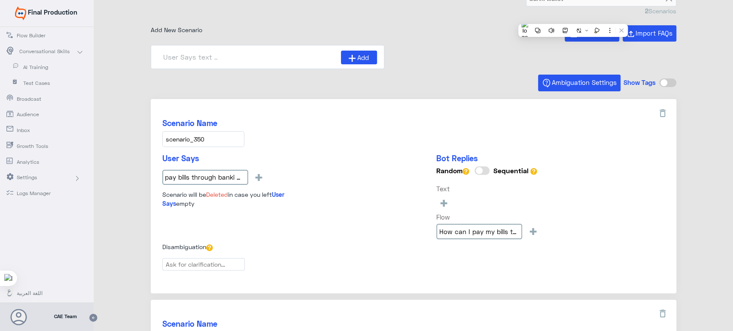
click at [28, 33] on span "Flow Builder" at bounding box center [42, 36] width 50 height 8
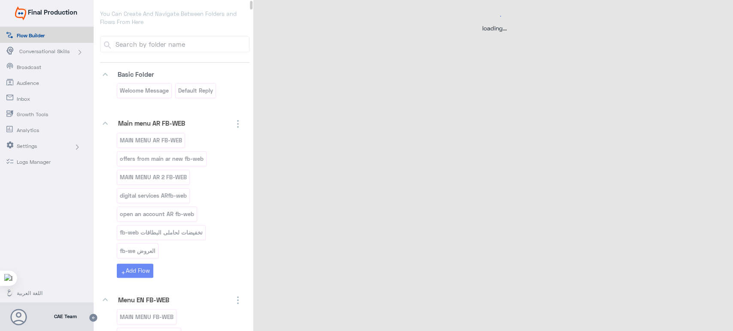
select select "3"
select select "2"
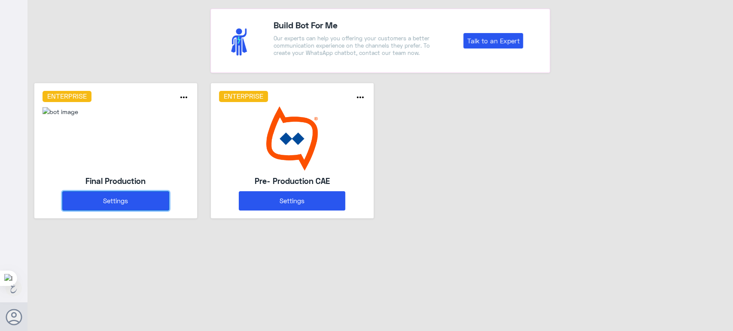
click at [142, 195] on button "Settings" at bounding box center [115, 201] width 106 height 19
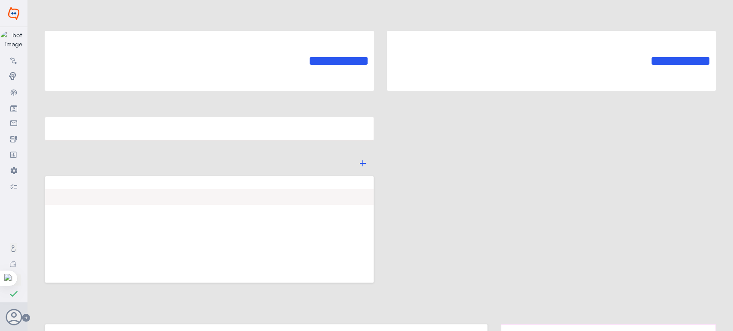
type input "Final Production"
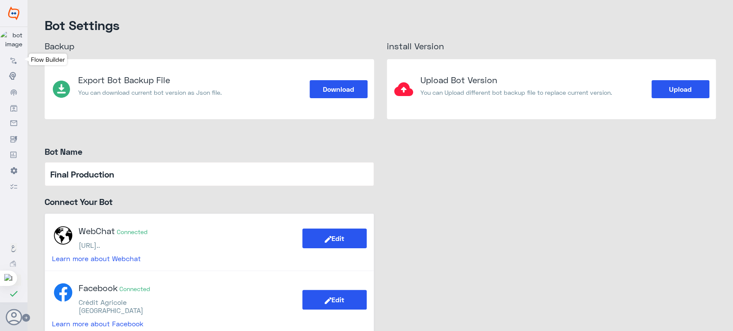
click at [10, 58] on icon at bounding box center [13, 60] width 7 height 7
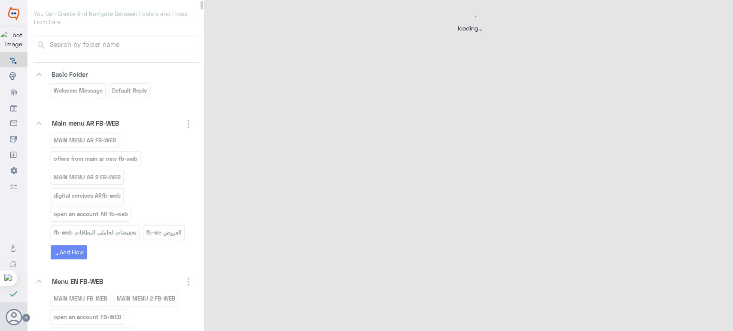
scroll to position [60, 0]
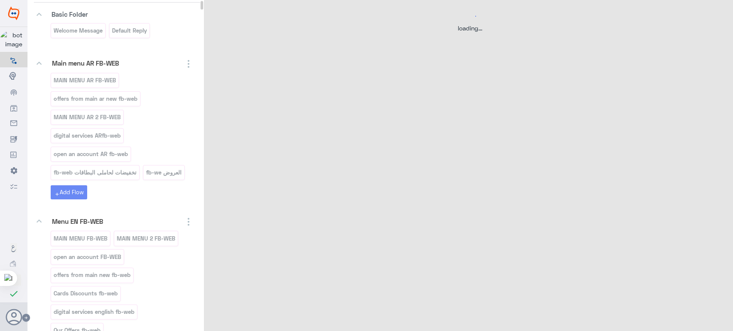
select select "3"
select select "2"
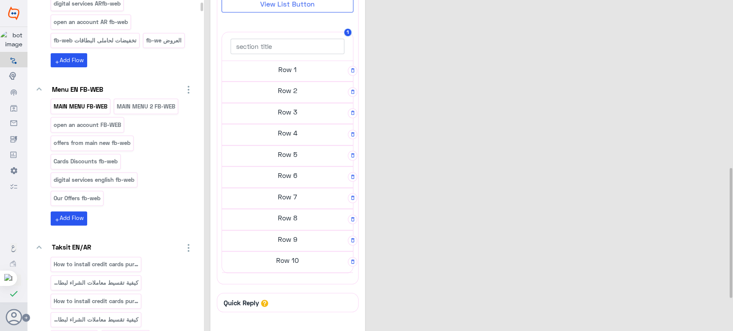
scroll to position [219, 0]
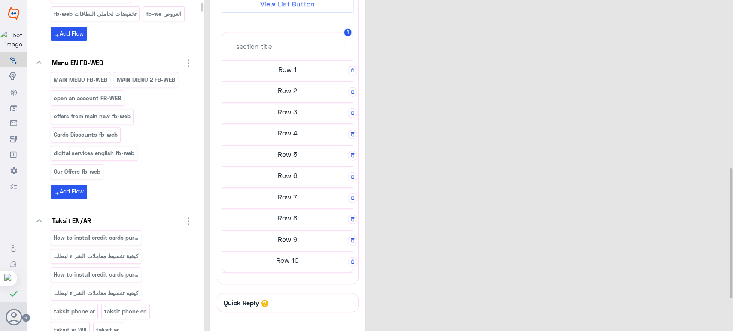
click at [273, 67] on h5 "Row 1" at bounding box center [287, 69] width 131 height 17
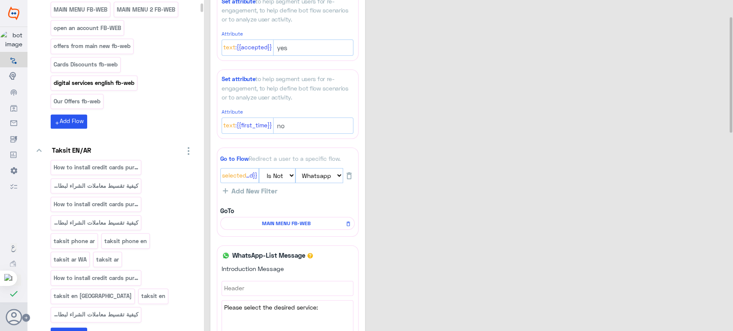
scroll to position [0, 0]
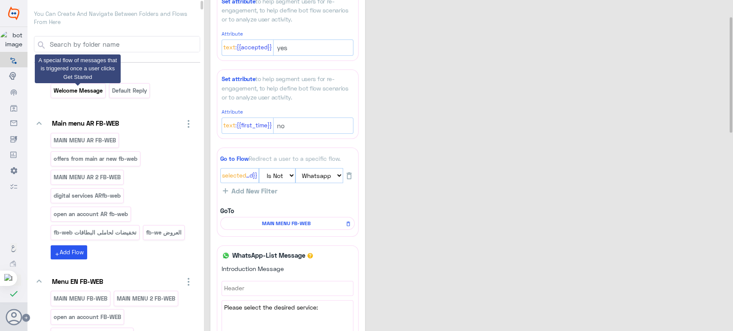
click at [97, 88] on p "Welcome Message" at bounding box center [78, 91] width 50 height 10
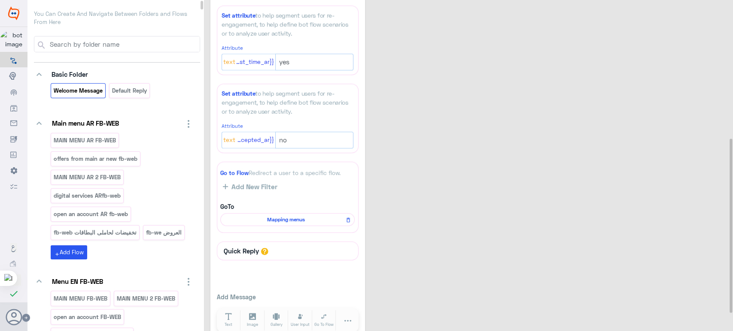
scroll to position [298, 0]
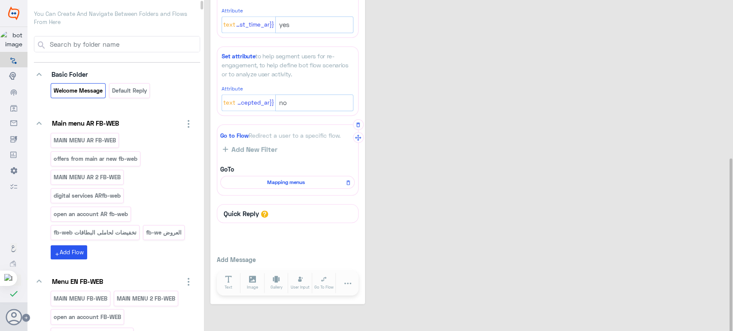
click at [307, 179] on span "Mapping menus" at bounding box center [286, 183] width 122 height 8
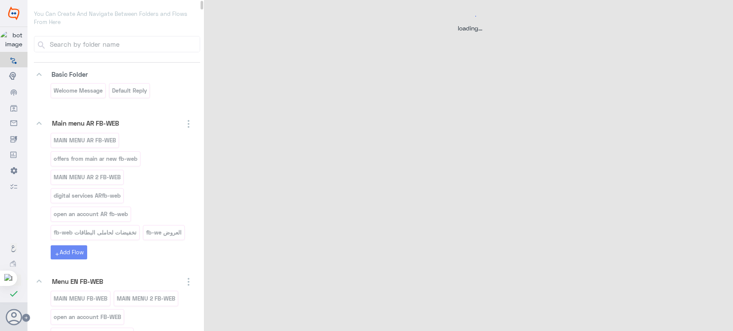
scroll to position [0, 0]
select select "1"
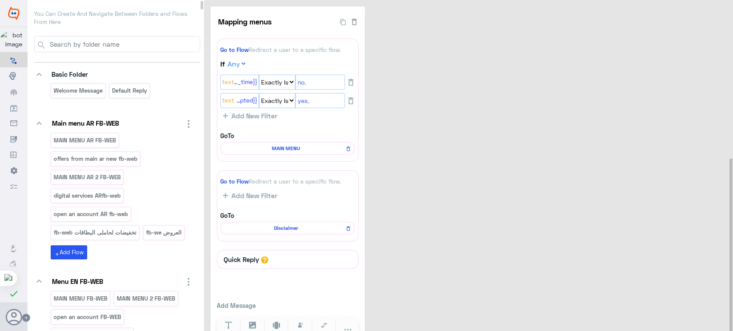
scroll to position [48, 0]
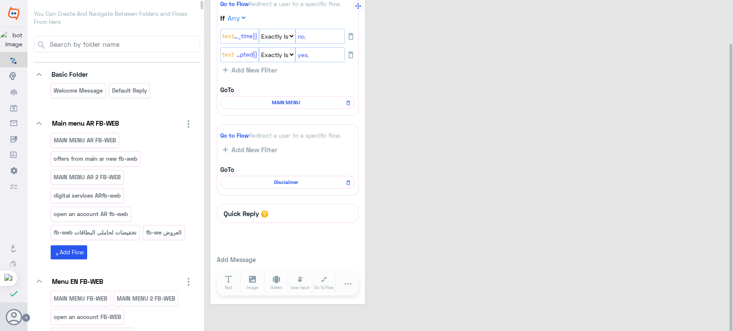
click at [273, 100] on span "MAIN MENU" at bounding box center [286, 103] width 122 height 8
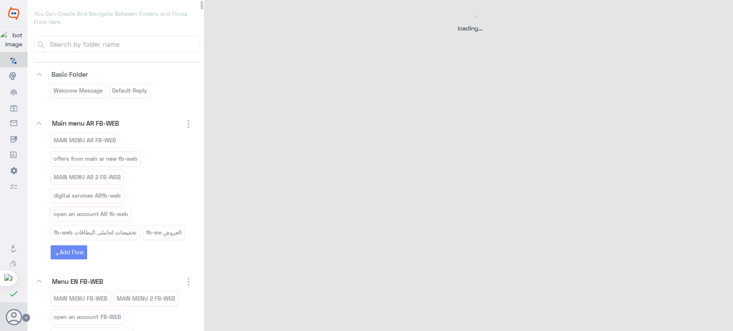
scroll to position [0, 0]
select select "3"
select select "2"
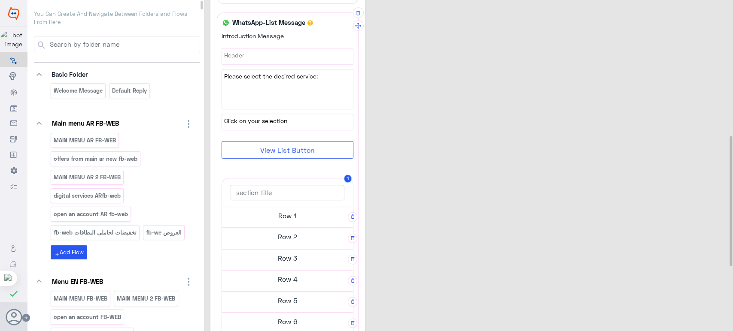
scroll to position [362, 0]
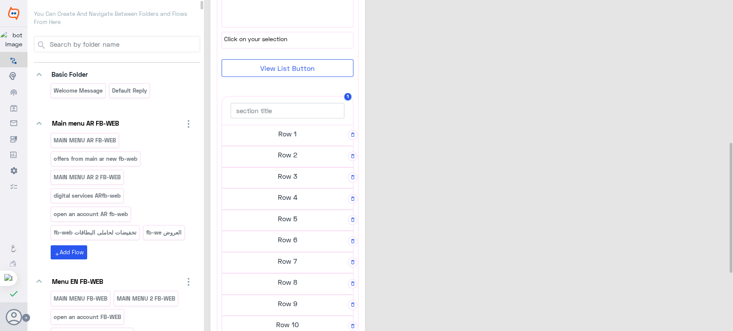
click at [290, 134] on h5 "Row 1" at bounding box center [287, 133] width 131 height 17
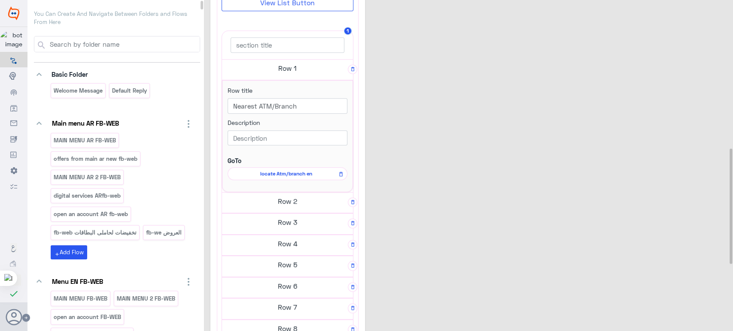
scroll to position [623, 0]
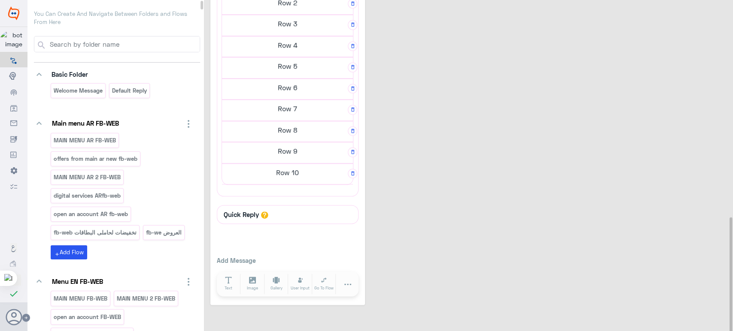
click at [278, 143] on h5 "Row 9" at bounding box center [287, 151] width 131 height 17
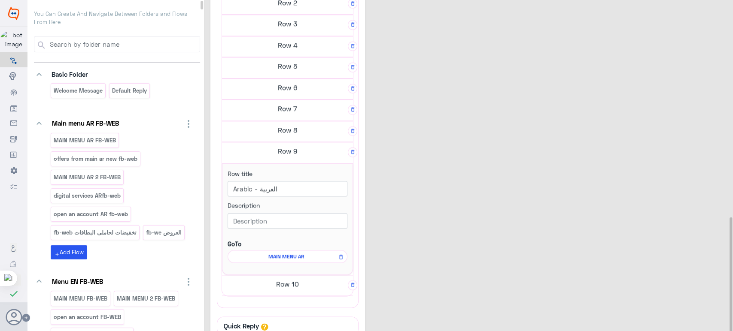
click at [271, 122] on h5 "Row 8" at bounding box center [287, 130] width 131 height 17
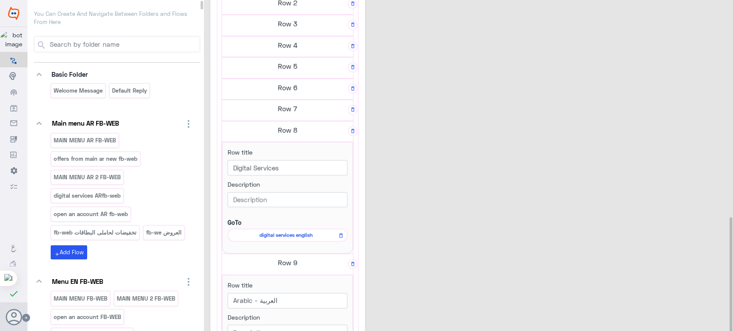
click at [289, 233] on span "digital services english" at bounding box center [285, 235] width 107 height 8
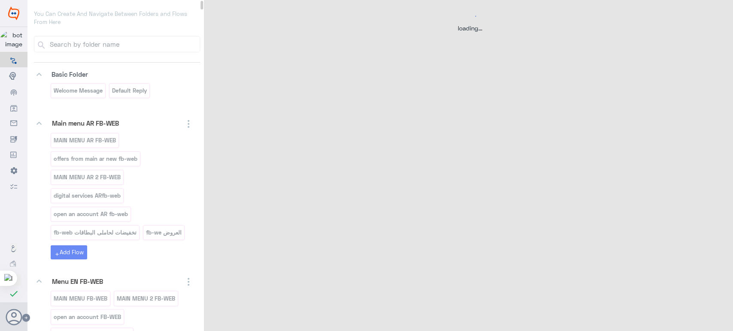
scroll to position [0, 0]
select select "3"
select select "2"
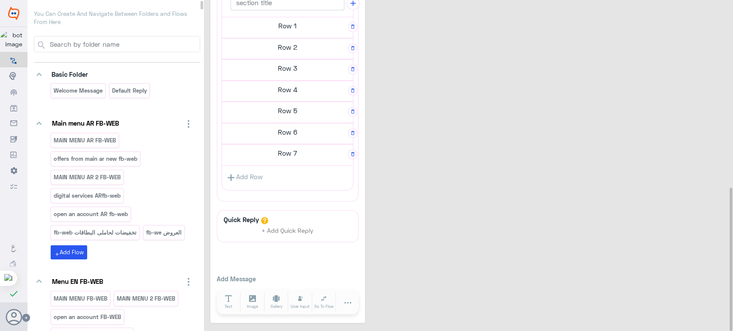
scroll to position [436, 0]
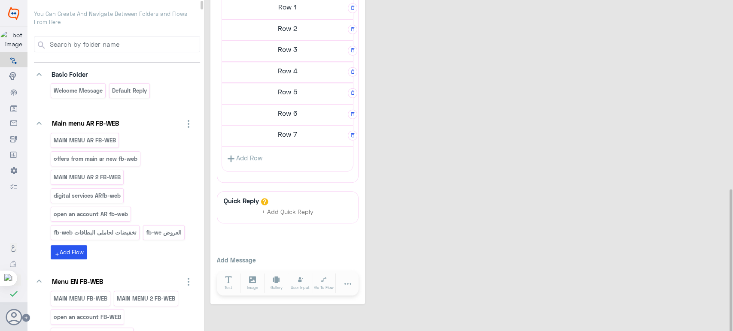
click at [284, 130] on h5 "Row 7" at bounding box center [287, 134] width 131 height 17
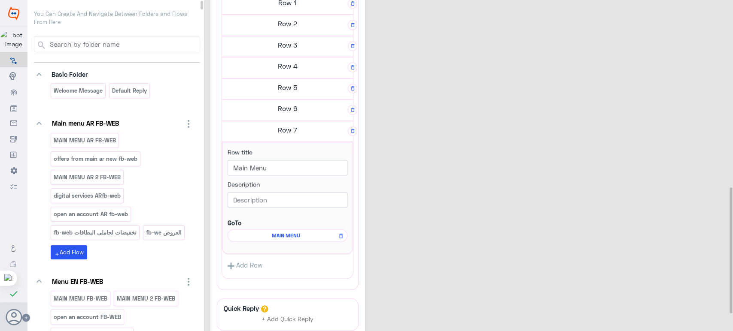
scroll to position [432, 0]
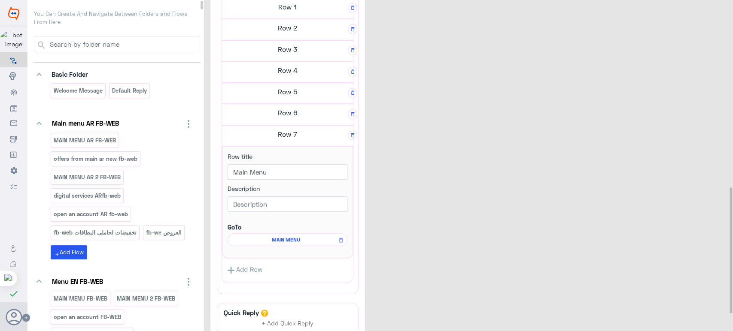
click at [280, 111] on h5 "Row 6" at bounding box center [287, 112] width 131 height 17
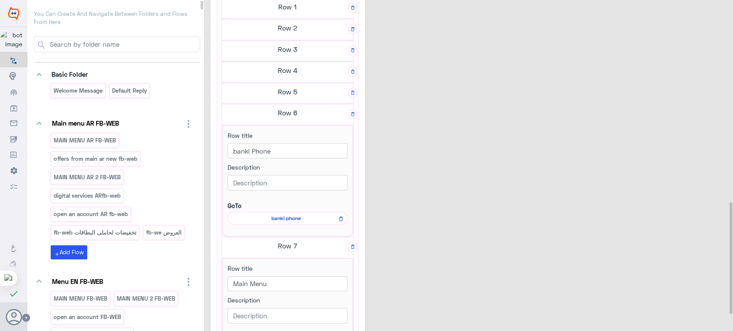
scroll to position [656, 0]
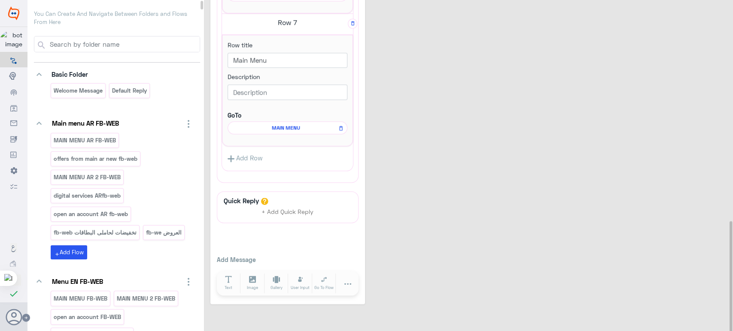
click at [279, 125] on span "MAIN MENU" at bounding box center [285, 128] width 107 height 8
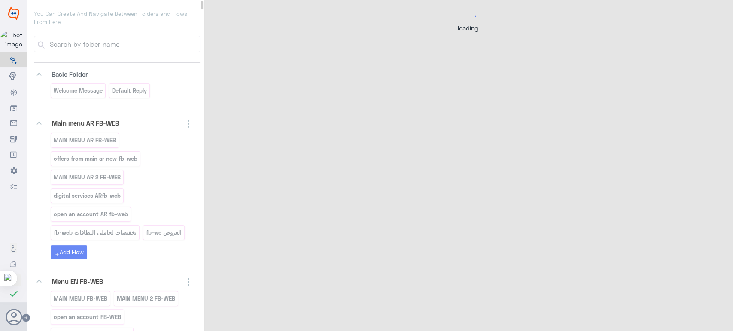
scroll to position [0, 0]
select select "3"
select select "2"
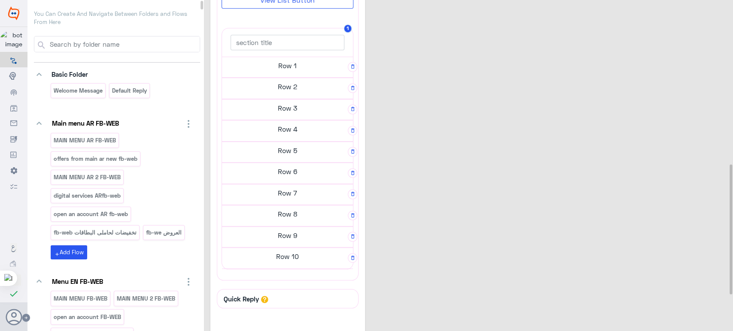
scroll to position [515, 0]
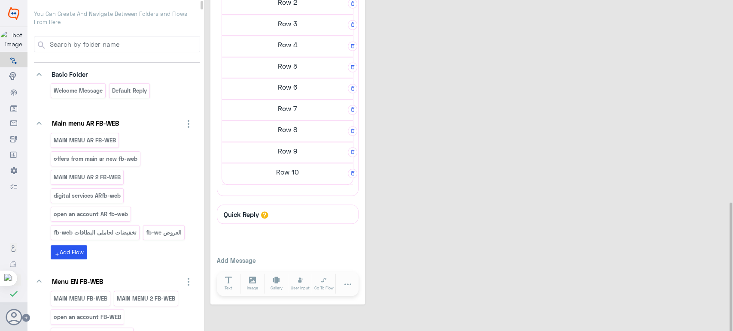
click at [307, 164] on h5 "Row 10" at bounding box center [287, 172] width 131 height 17
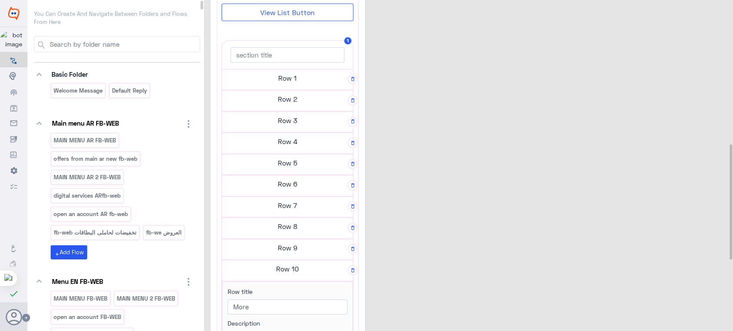
scroll to position [416, 0]
click at [302, 238] on h5 "Row 9" at bounding box center [287, 246] width 131 height 17
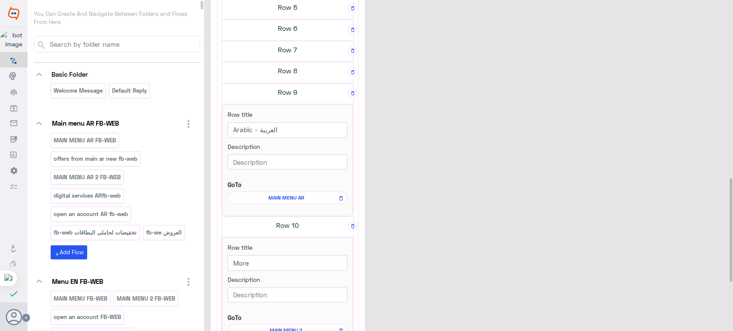
scroll to position [571, 0]
click at [293, 194] on span "MAIN MENU AR" at bounding box center [285, 198] width 107 height 8
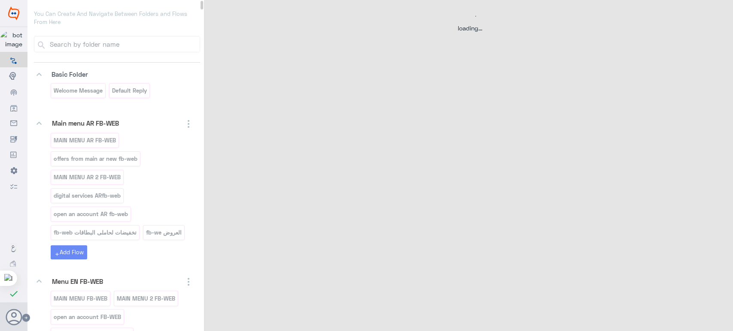
scroll to position [0, 0]
select select "3"
select select "2"
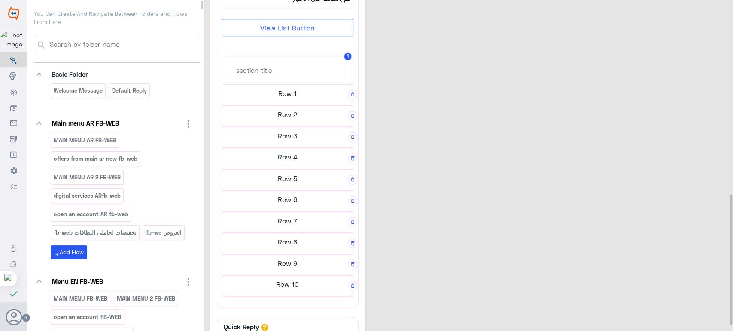
scroll to position [515, 0]
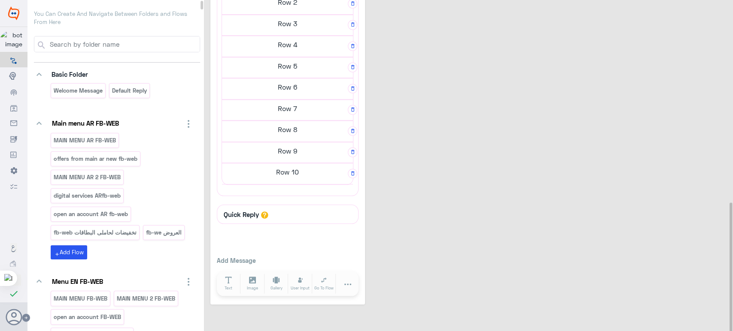
click at [294, 143] on h5 "Row 9" at bounding box center [287, 151] width 131 height 17
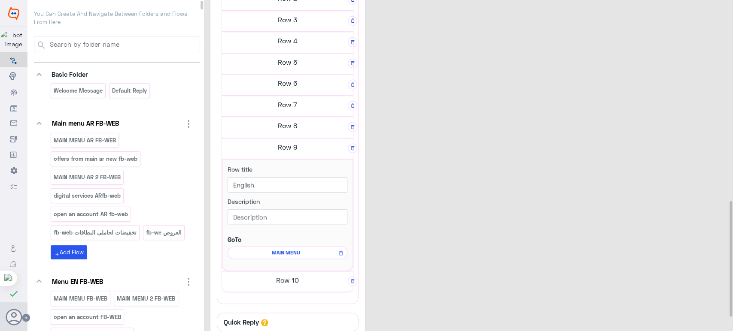
scroll to position [512, 0]
click at [283, 126] on h5 "Row 8" at bounding box center [287, 129] width 131 height 17
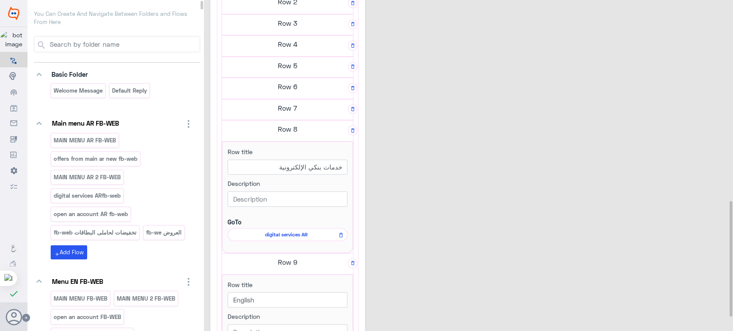
click at [280, 100] on h5 "Row 7" at bounding box center [287, 108] width 131 height 17
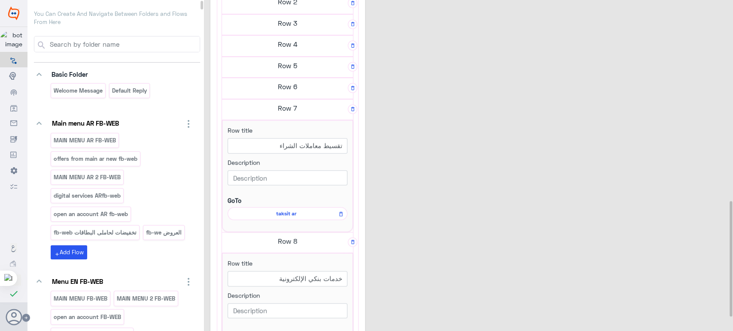
click at [275, 82] on h5 "Row 6" at bounding box center [287, 86] width 131 height 17
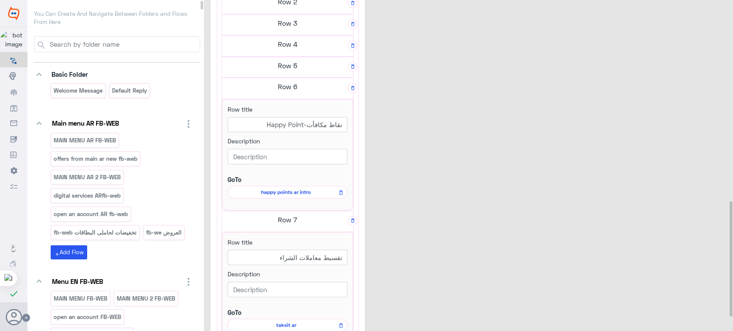
click at [267, 63] on h5 "Row 5" at bounding box center [287, 65] width 131 height 17
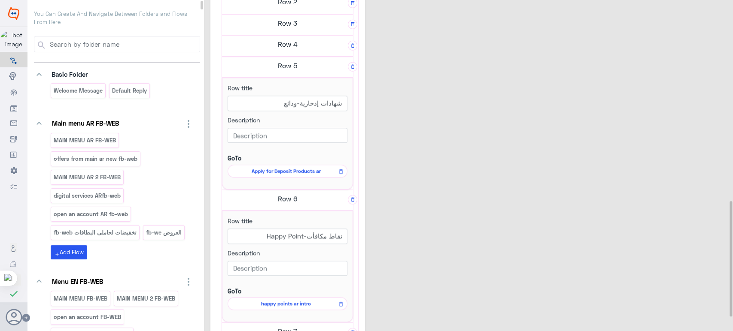
click at [264, 46] on h5 "Row 4" at bounding box center [287, 44] width 131 height 17
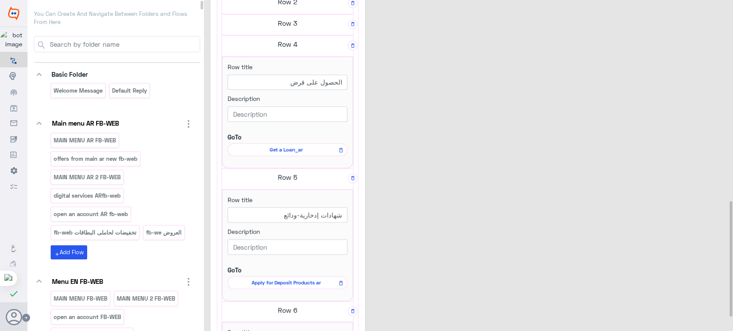
click at [262, 27] on h5 "Row 3" at bounding box center [287, 23] width 131 height 17
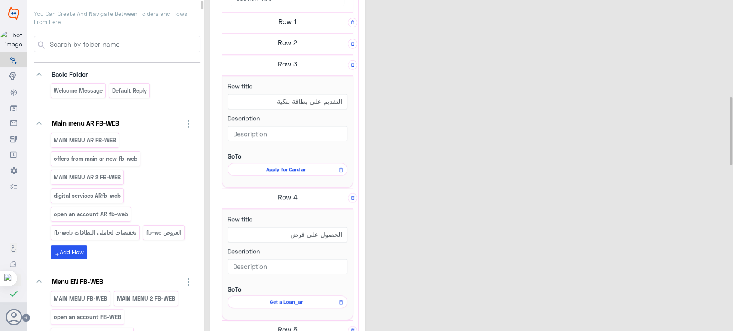
scroll to position [470, 0]
click at [261, 44] on h5 "Row 2" at bounding box center [287, 43] width 131 height 17
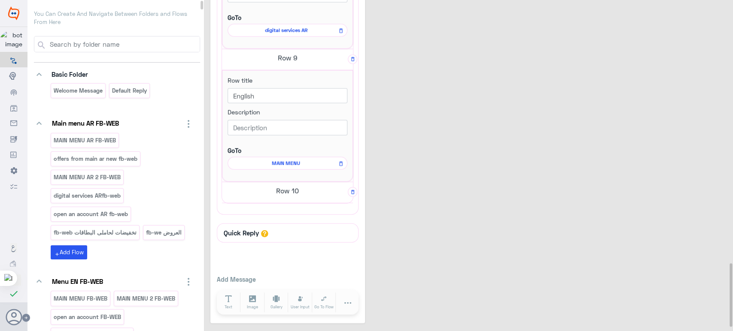
scroll to position [1389, 0]
click at [291, 185] on h5 "Row 10" at bounding box center [287, 189] width 131 height 17
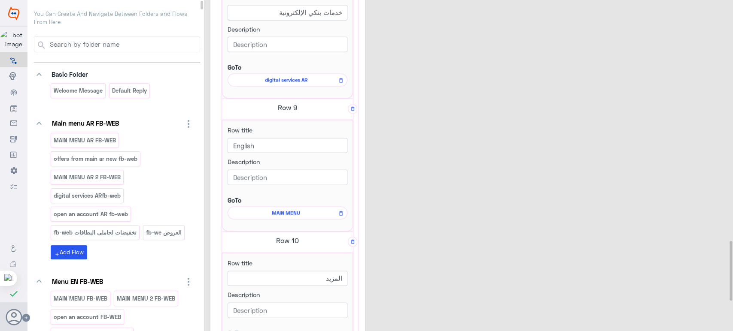
scroll to position [1336, 0]
click at [281, 77] on span "digital services AR" at bounding box center [285, 81] width 107 height 8
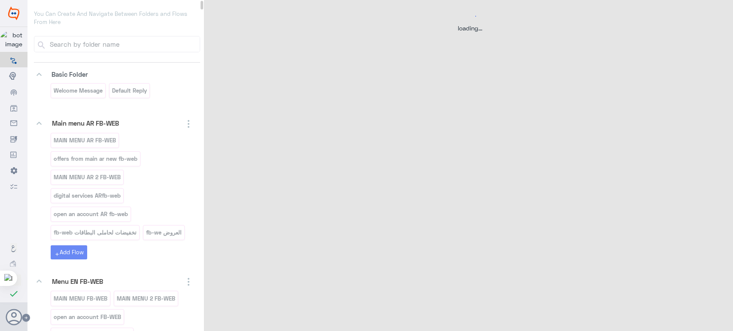
scroll to position [0, 0]
select select "3"
select select "2"
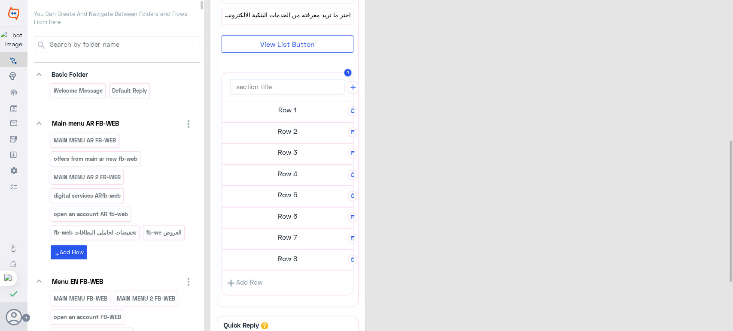
scroll to position [343, 0]
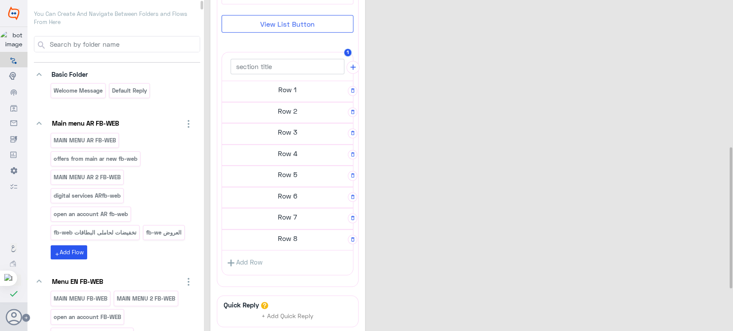
click at [291, 209] on h5 "Row 7" at bounding box center [287, 217] width 131 height 17
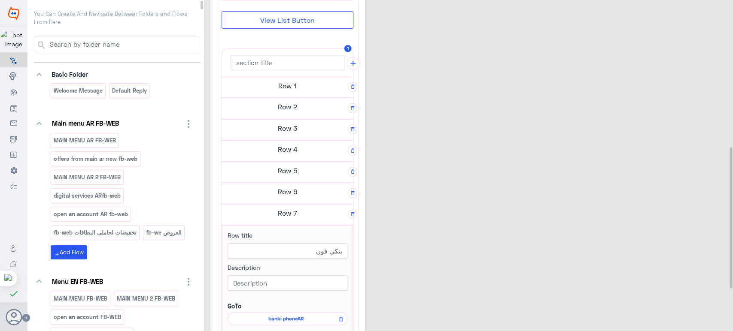
click at [273, 190] on h5 "Row 6" at bounding box center [287, 191] width 131 height 17
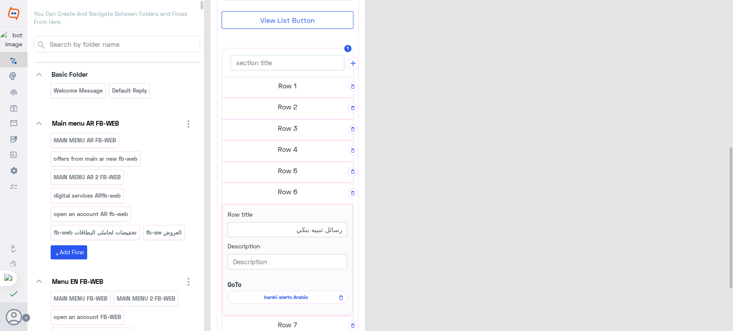
click at [275, 164] on h5 "Row 5" at bounding box center [287, 170] width 131 height 17
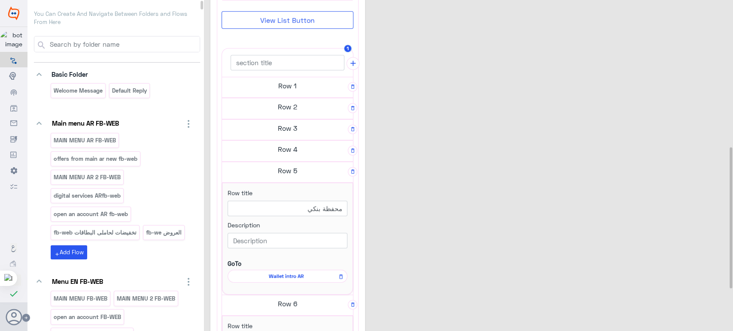
click at [284, 152] on h5 "Row 4" at bounding box center [287, 149] width 131 height 17
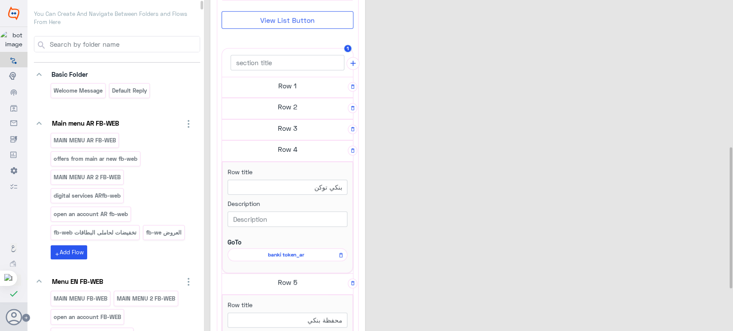
click at [288, 126] on h5 "Row 3" at bounding box center [287, 128] width 131 height 17
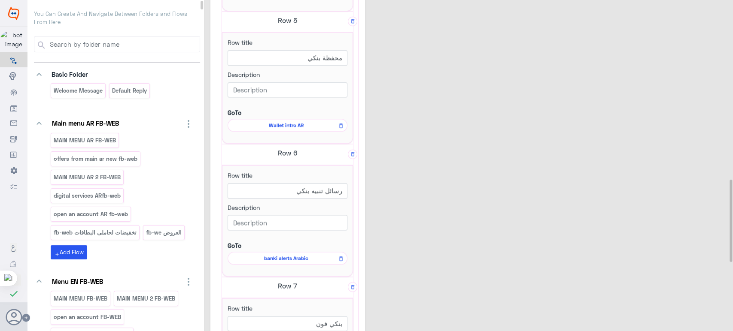
scroll to position [718, 0]
click at [353, 21] on icon "button" at bounding box center [353, 19] width 6 height 9
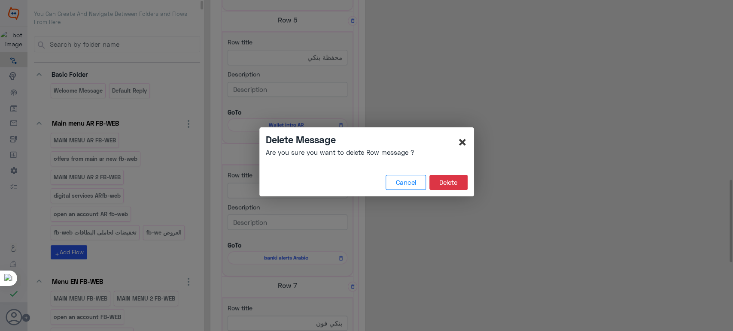
click at [458, 140] on span "×" at bounding box center [462, 141] width 10 height 19
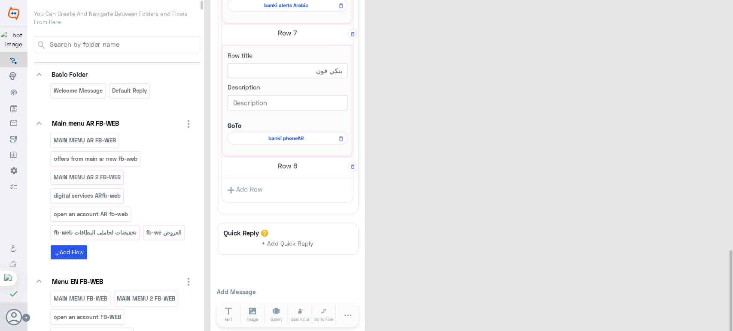
scroll to position [1002, 0]
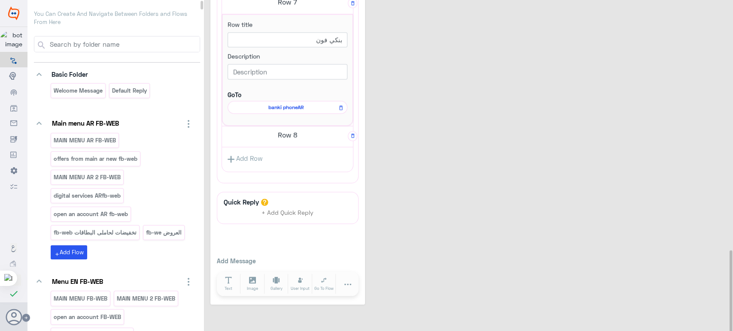
click at [286, 128] on h5 "Row 8" at bounding box center [287, 134] width 131 height 17
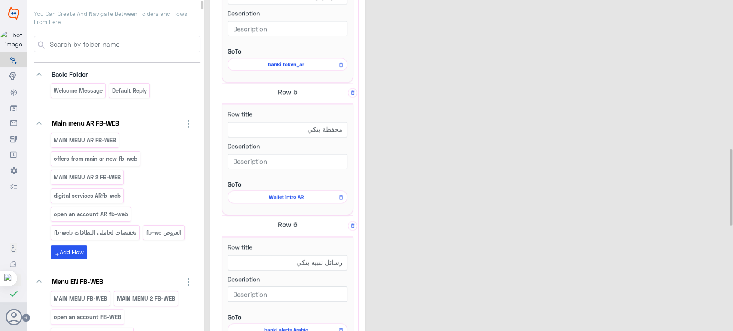
scroll to position [645, 0]
click at [353, 89] on app-delete-icon "button" at bounding box center [353, 92] width 6 height 7
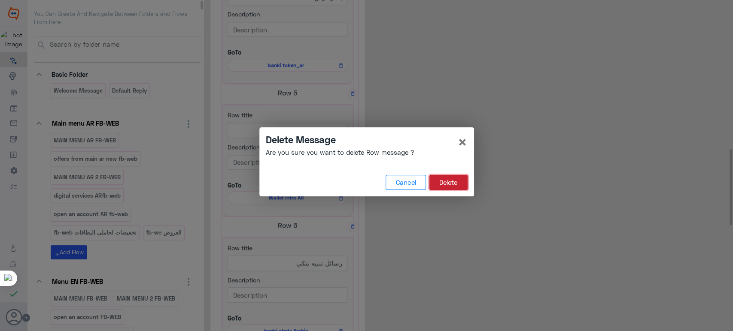
click at [448, 180] on button "Delete" at bounding box center [448, 182] width 38 height 15
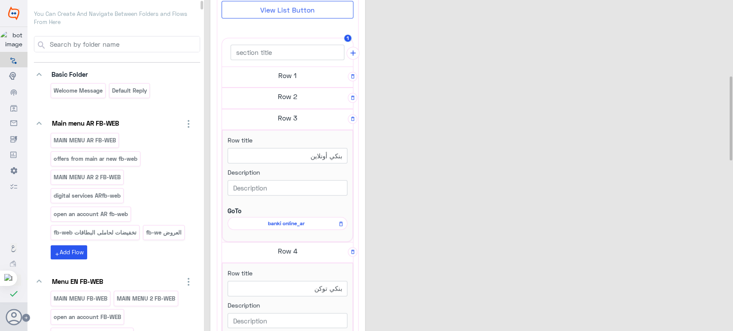
scroll to position [252, 0]
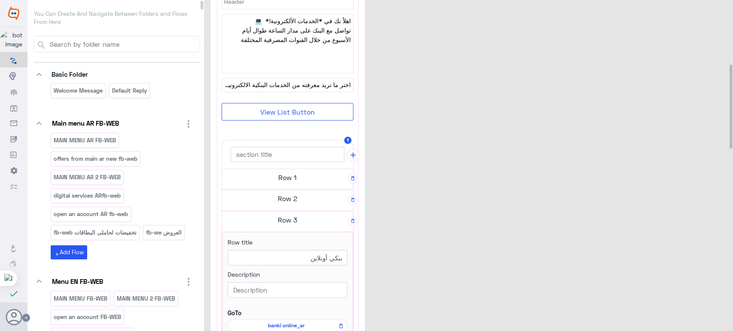
click at [293, 194] on h5 "Row 2" at bounding box center [287, 198] width 131 height 17
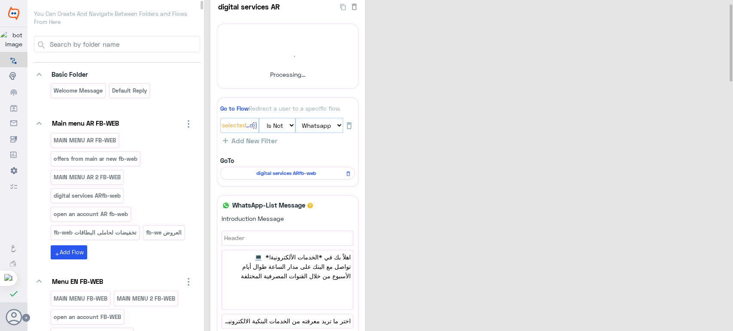
scroll to position [15, 0]
click at [313, 174] on span "digital services ARfb-web" at bounding box center [286, 174] width 122 height 8
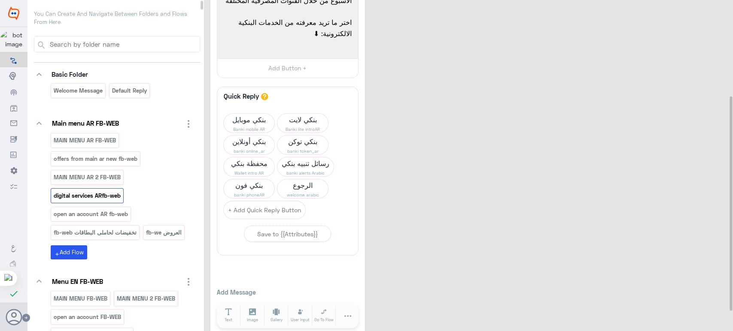
scroll to position [147, 0]
click at [263, 164] on span "محفظة بنكي" at bounding box center [249, 163] width 51 height 12
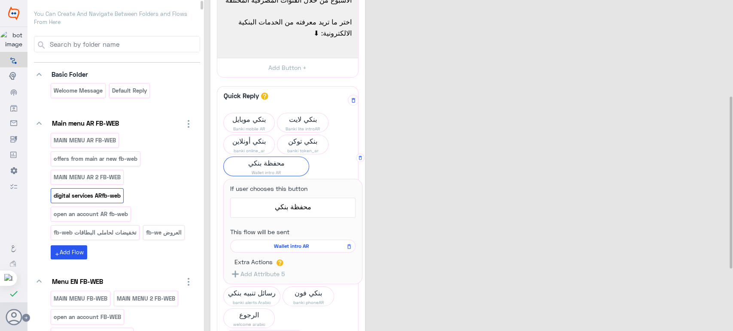
click at [296, 167] on span "محفظة بنكي" at bounding box center [266, 163] width 85 height 12
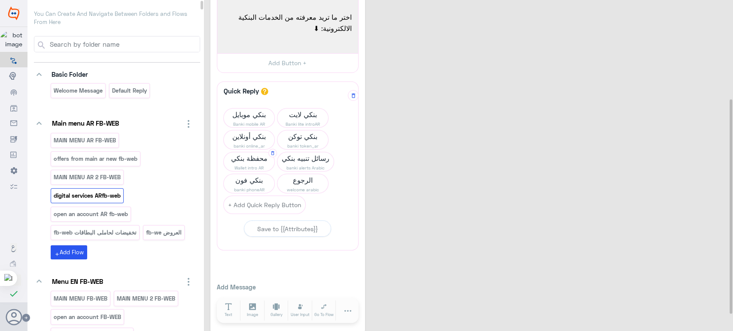
scroll to position [154, 0]
click at [261, 159] on span "محفظة بنكي" at bounding box center [249, 156] width 51 height 12
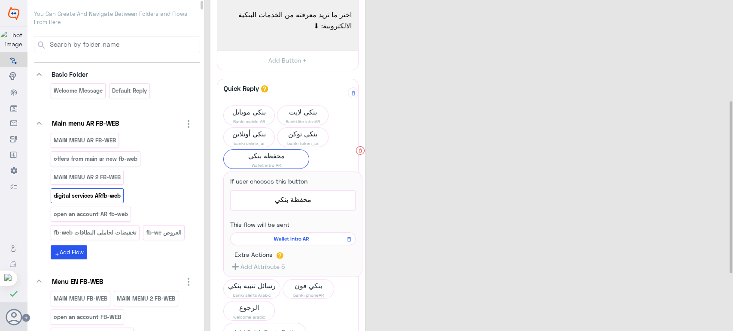
click at [361, 152] on icon at bounding box center [360, 150] width 5 height 5
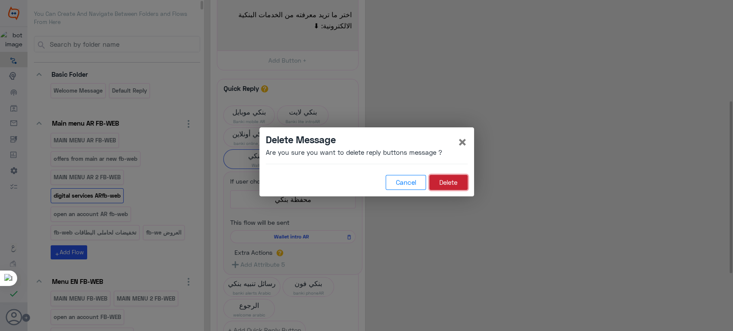
click at [439, 183] on button "Delete" at bounding box center [448, 182] width 38 height 15
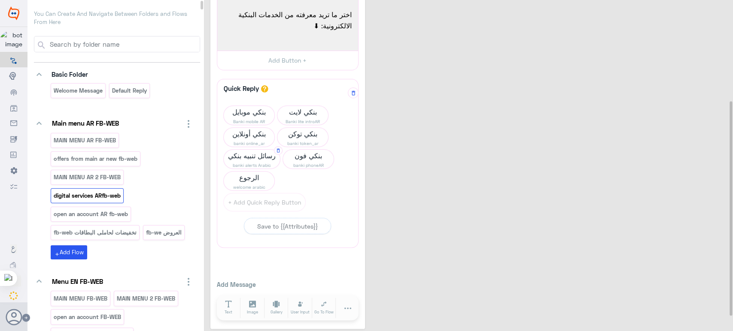
scroll to position [0, 0]
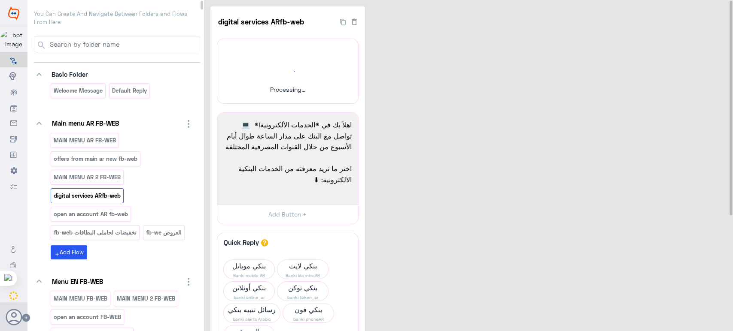
click at [189, 42] on input at bounding box center [124, 43] width 151 height 15
type input "l"
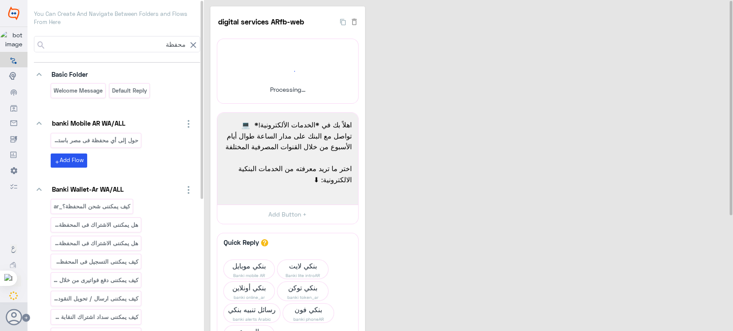
type input "محفظة"
click at [402, 107] on div "digital services ARfb-web 25 Processing... Re-upload اهلاً بك في *الخدمات الألك…" at bounding box center [469, 244] width 519 height 477
click at [191, 46] on icon at bounding box center [193, 45] width 6 height 6
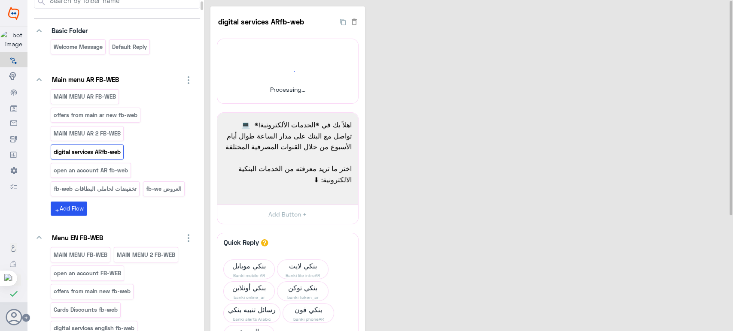
scroll to position [63, 0]
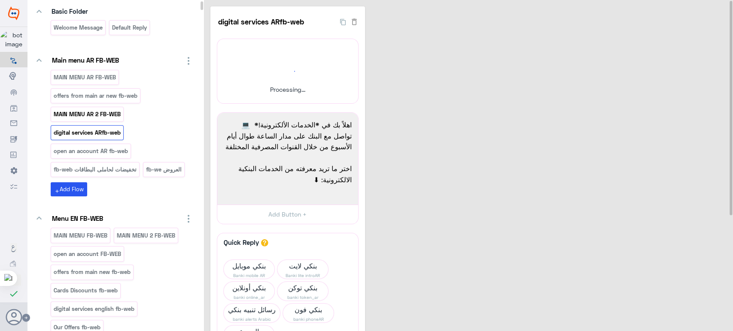
click at [108, 112] on p "MAIN MENU AR 2 FB-WEB" at bounding box center [87, 114] width 68 height 10
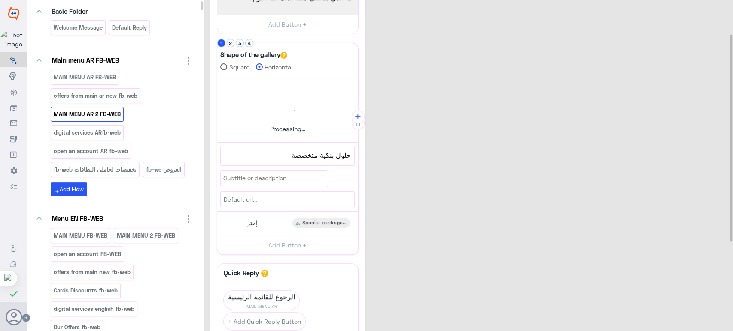
scroll to position [0, 0]
